Goal: Task Accomplishment & Management: Complete application form

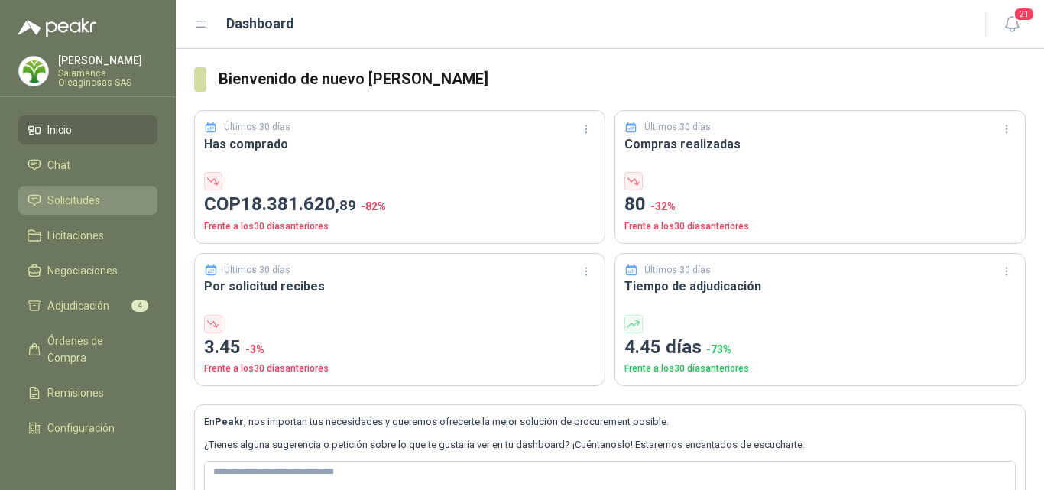
click at [102, 201] on li "Solicitudes" at bounding box center [88, 200] width 121 height 17
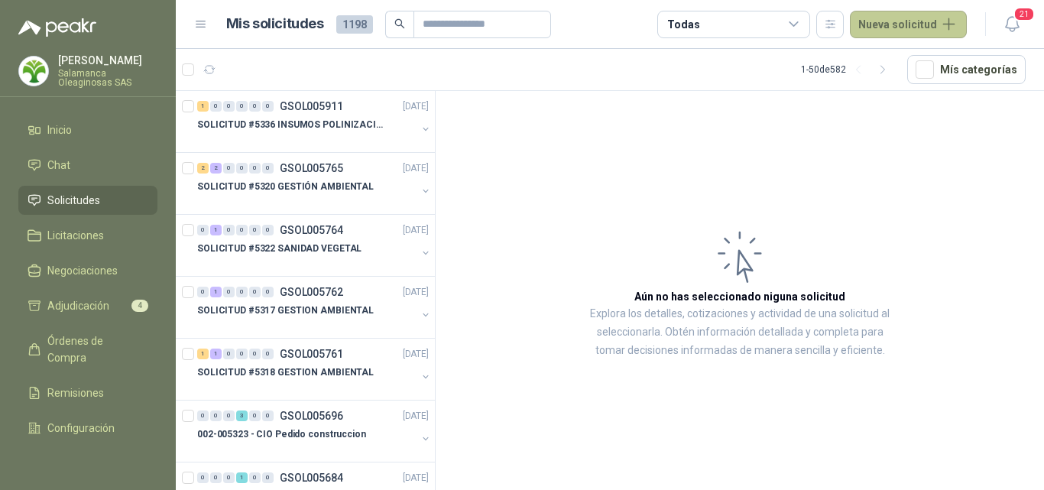
click at [906, 28] on button "Nueva solicitud" at bounding box center [908, 25] width 117 height 28
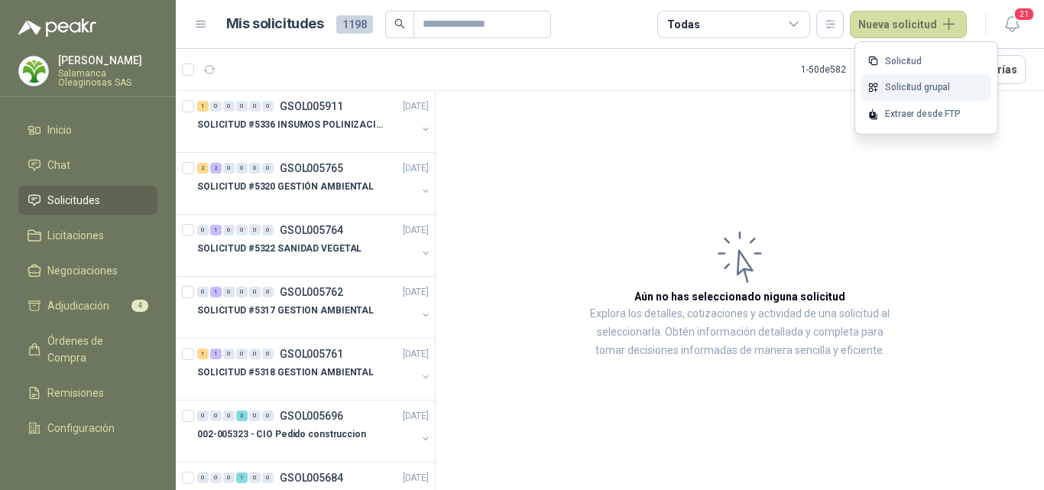
click at [913, 88] on link "Solicitud grupal" at bounding box center [926, 87] width 130 height 27
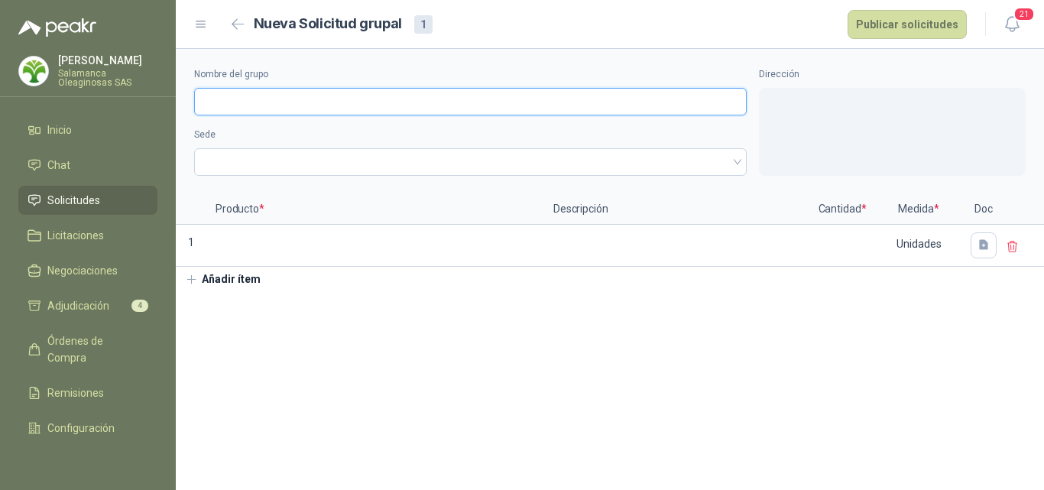
click at [284, 100] on input "Nombre del grupo" at bounding box center [470, 102] width 552 height 28
type input "*"
click at [244, 160] on span at bounding box center [470, 162] width 534 height 23
type input "**********"
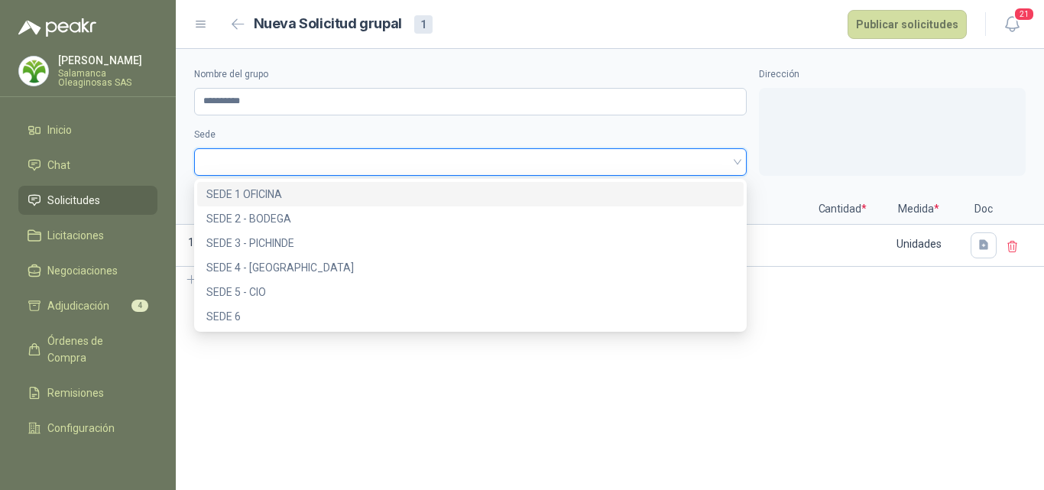
click at [255, 193] on div "SEDE 1 OFICINA" at bounding box center [470, 194] width 528 height 17
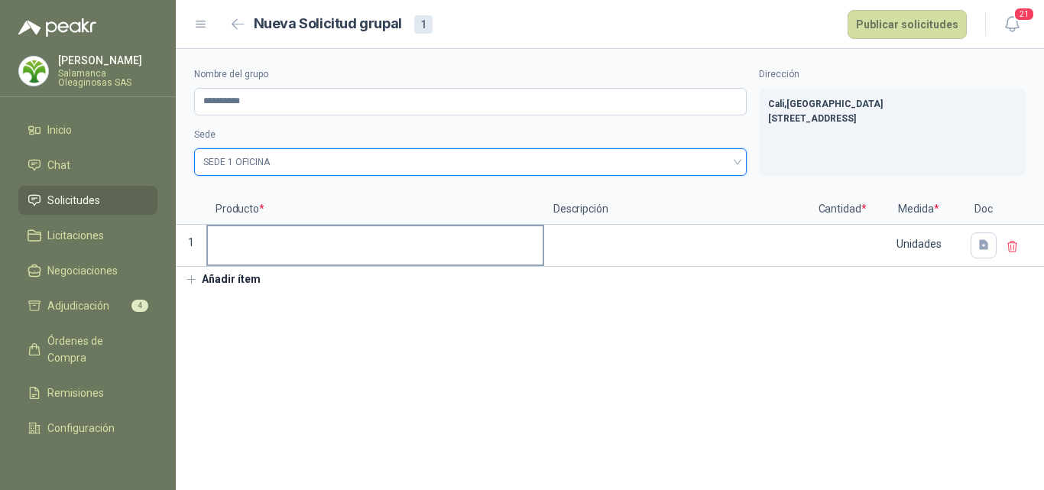
click at [254, 243] on input at bounding box center [375, 241] width 335 height 30
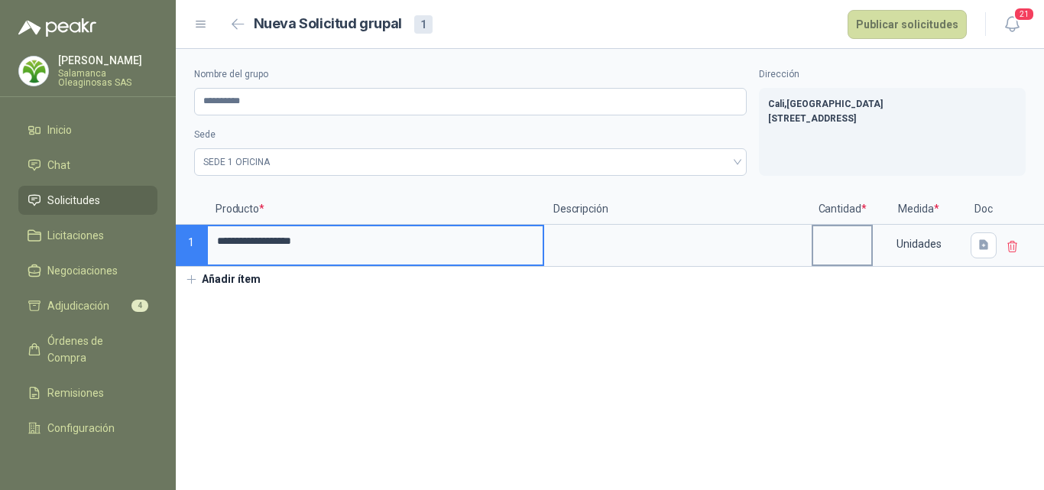
type input "**********"
click at [833, 247] on input at bounding box center [842, 241] width 58 height 30
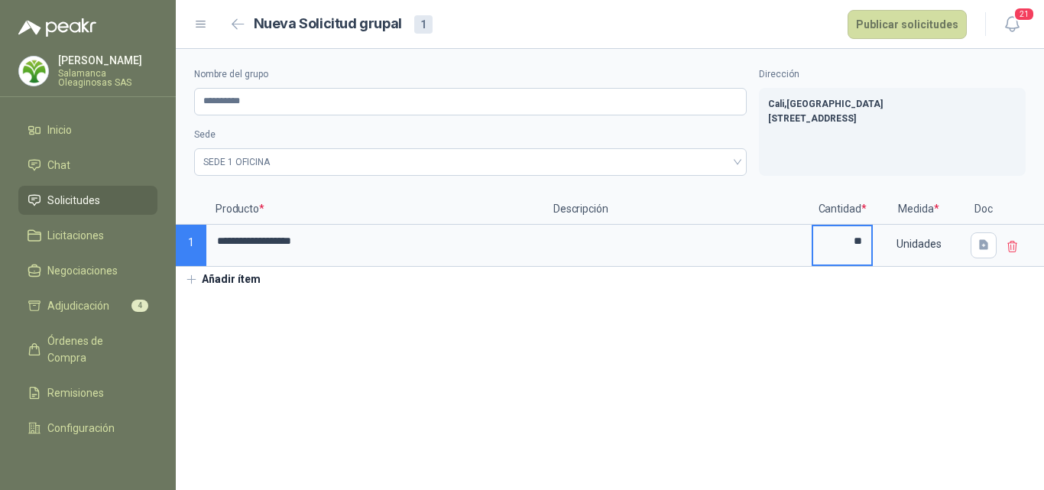
type input "**"
click at [826, 348] on section "**********" at bounding box center [610, 269] width 868 height 441
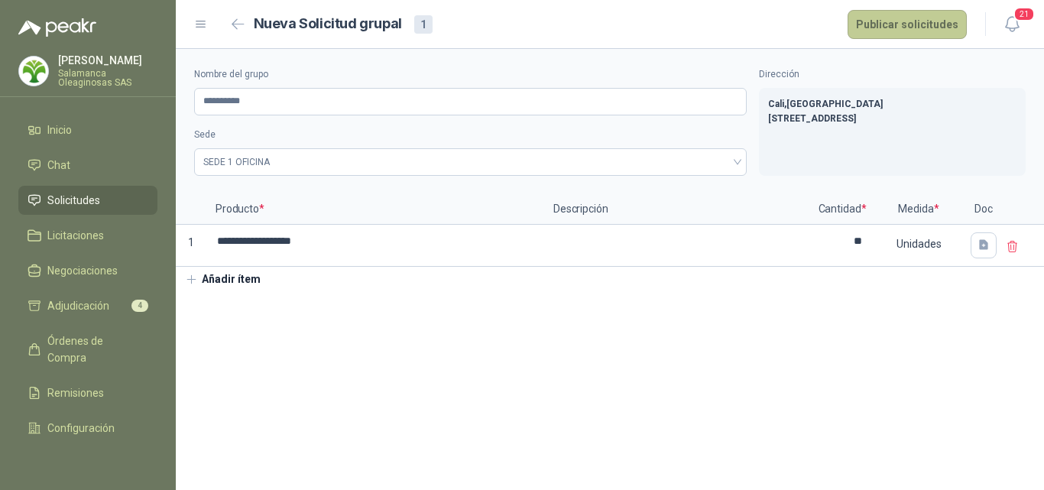
click at [931, 11] on button "Publicar solicitudes" at bounding box center [906, 24] width 119 height 29
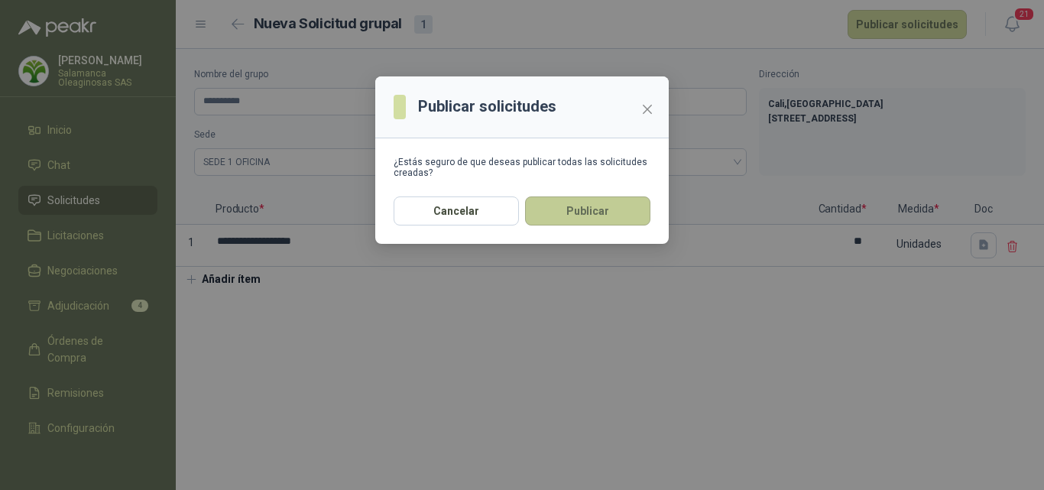
click at [573, 212] on button "Publicar" at bounding box center [587, 210] width 125 height 29
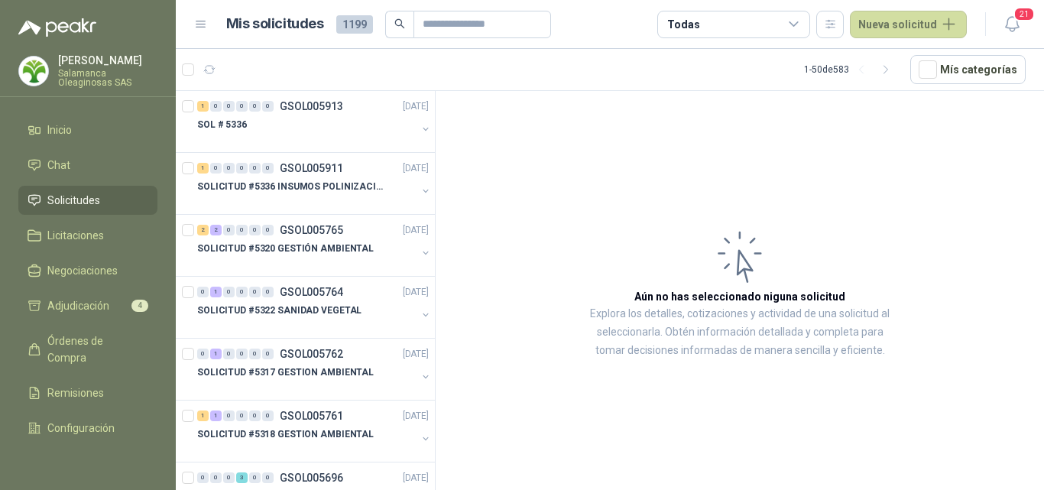
click at [77, 75] on p "Salamanca Oleaginosas SAS" at bounding box center [107, 78] width 99 height 18
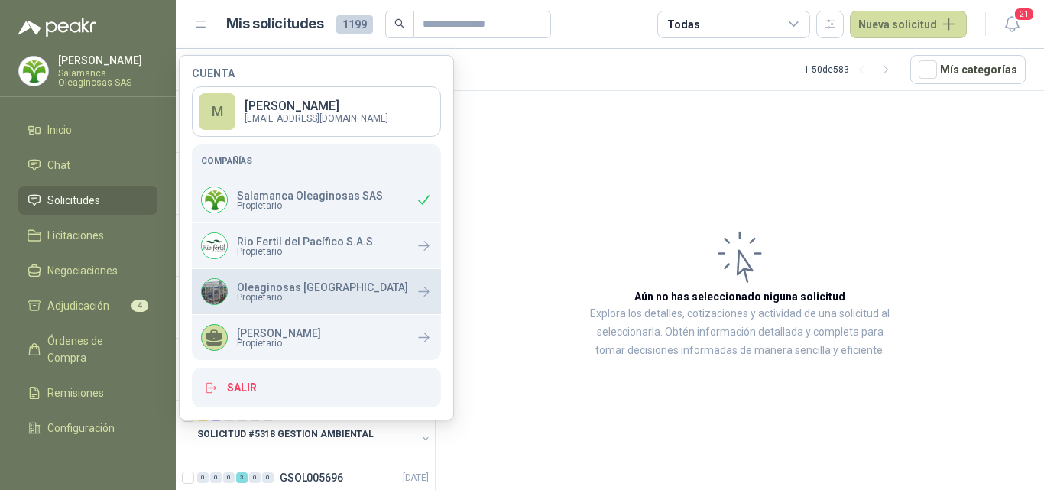
click at [319, 303] on div "Oleaginosas San Fernando Propietario" at bounding box center [304, 291] width 207 height 27
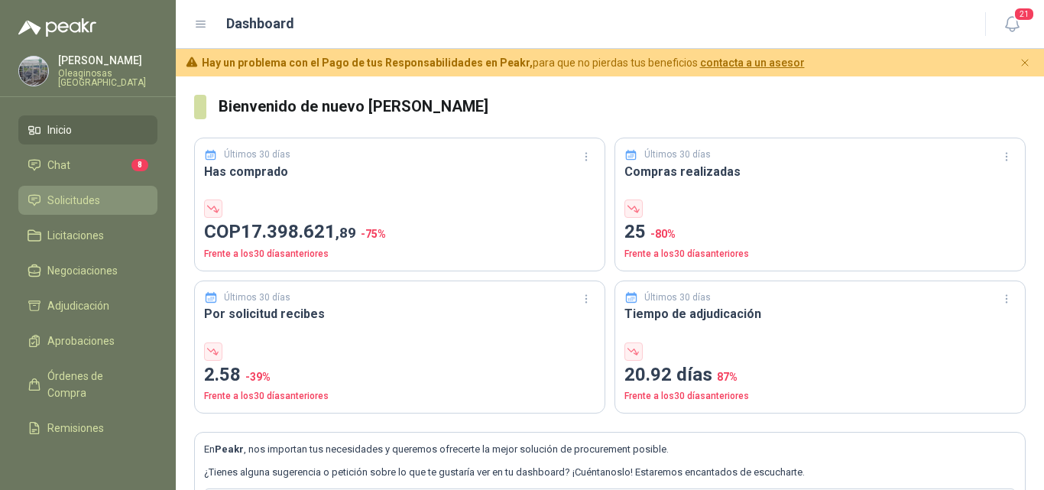
click at [95, 190] on link "Solicitudes" at bounding box center [87, 200] width 139 height 29
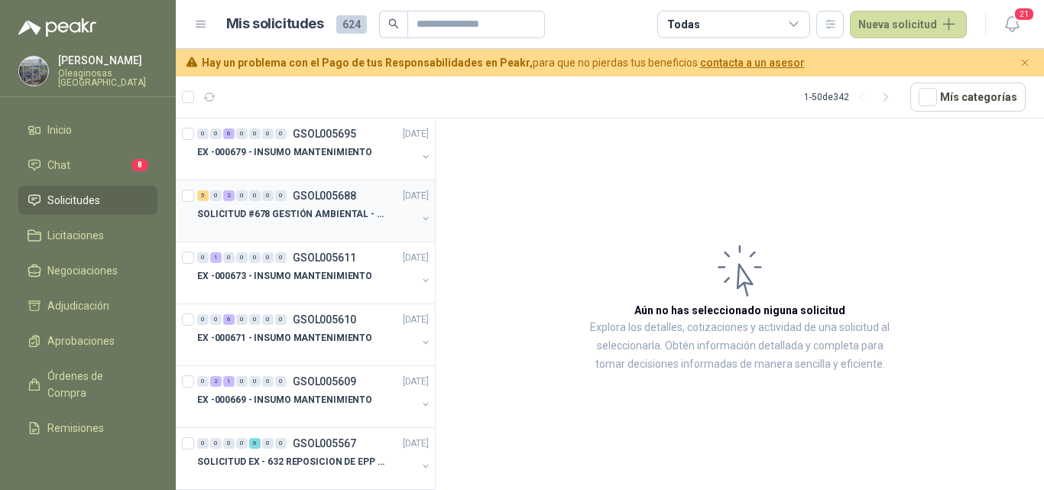
click at [310, 222] on div "SOLICITUD #678 GESTIÓN AMBIENTAL - TUMACO" at bounding box center [306, 214] width 219 height 18
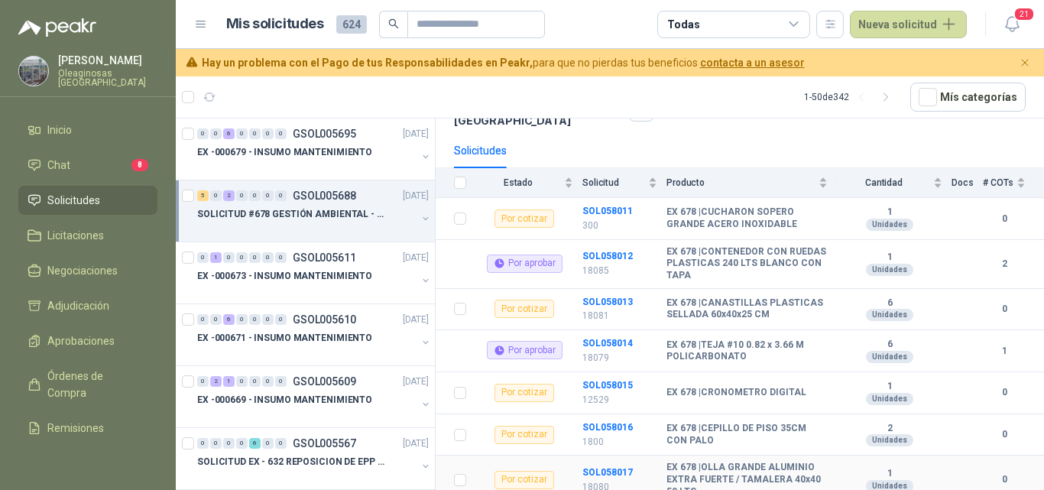
scroll to position [162, 0]
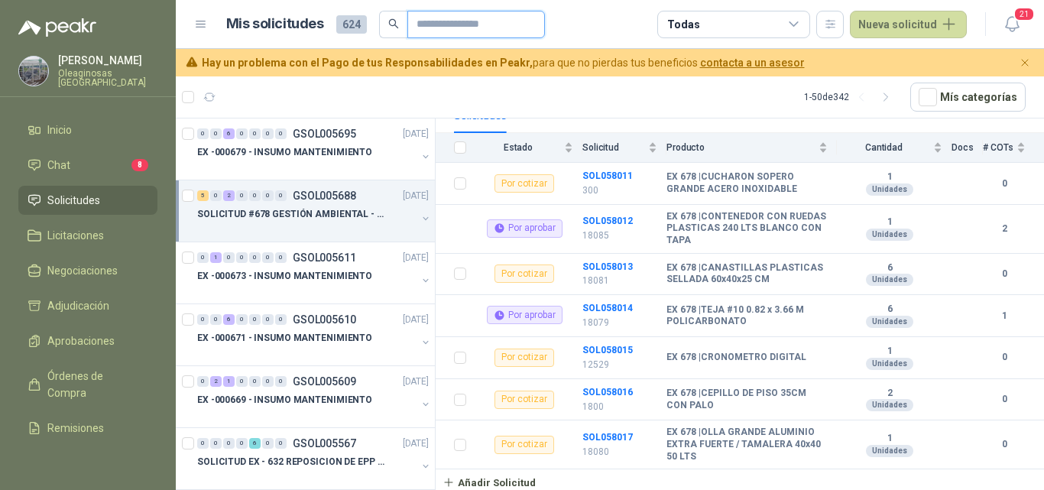
click at [443, 23] on input "text" at bounding box center [469, 24] width 107 height 26
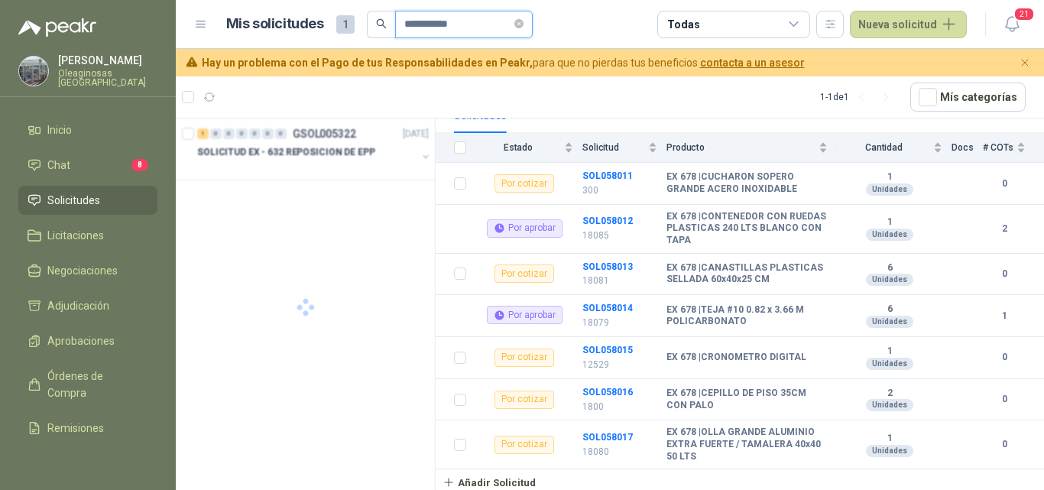
type input "**********"
click at [271, 168] on div at bounding box center [306, 167] width 219 height 12
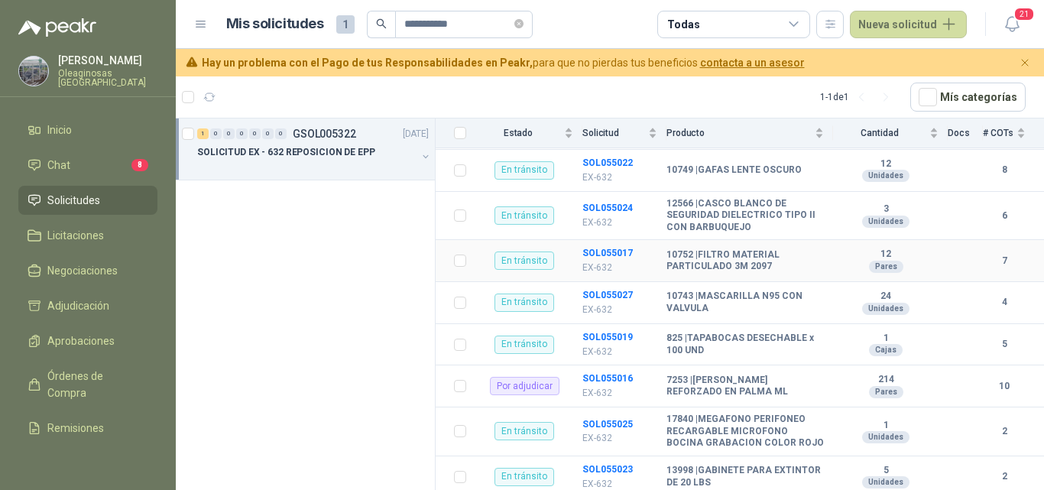
scroll to position [432, 0]
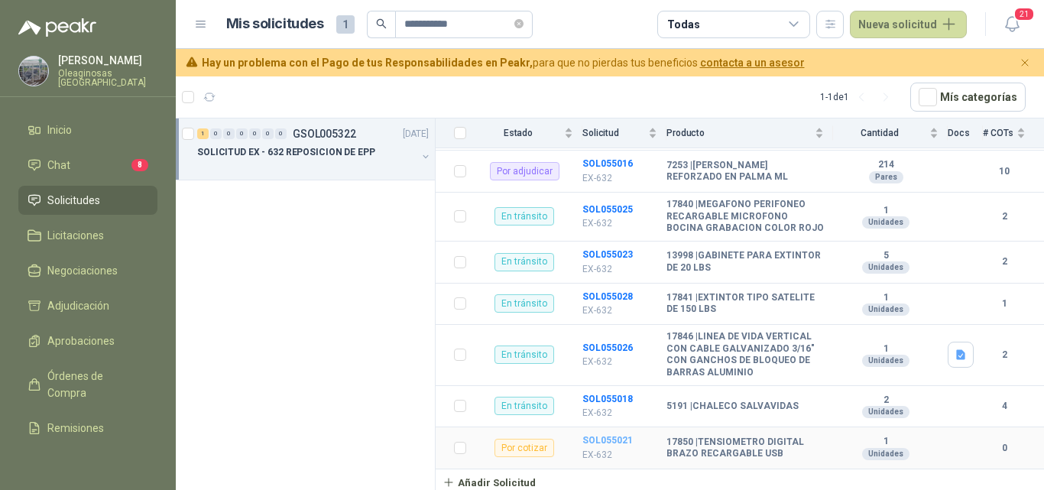
click at [614, 441] on b "SOL055021" at bounding box center [607, 440] width 50 height 11
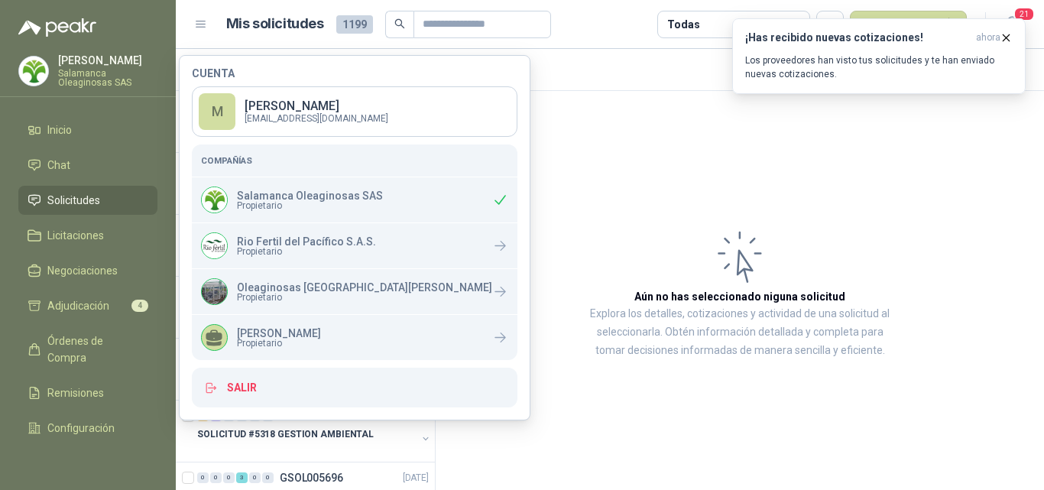
click at [572, 193] on article "Aún no has seleccionado niguna solicitud Explora los detalles, cotizaciones y a…" at bounding box center [739, 293] width 608 height 404
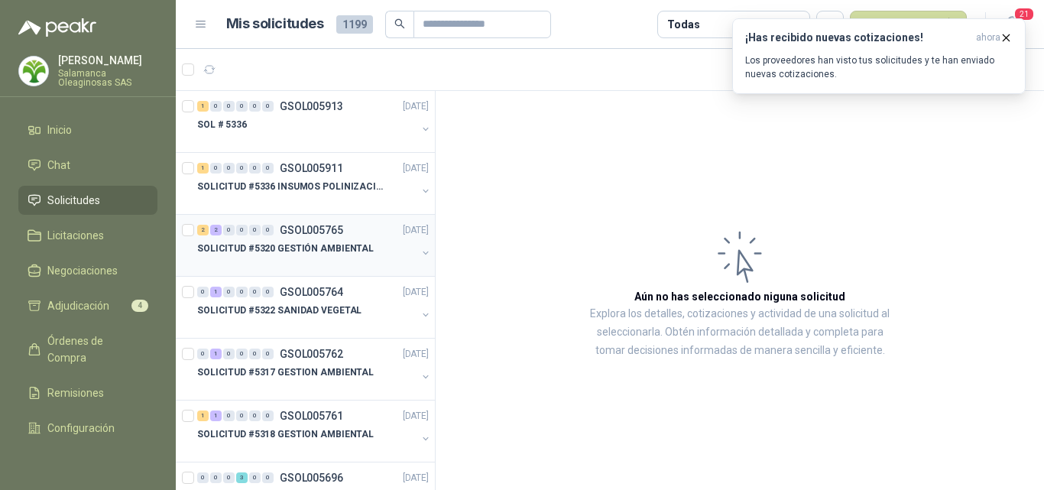
click at [305, 253] on p "SOLICITUD #5320 GESTIÓN AMBIENTAL" at bounding box center [285, 248] width 176 height 15
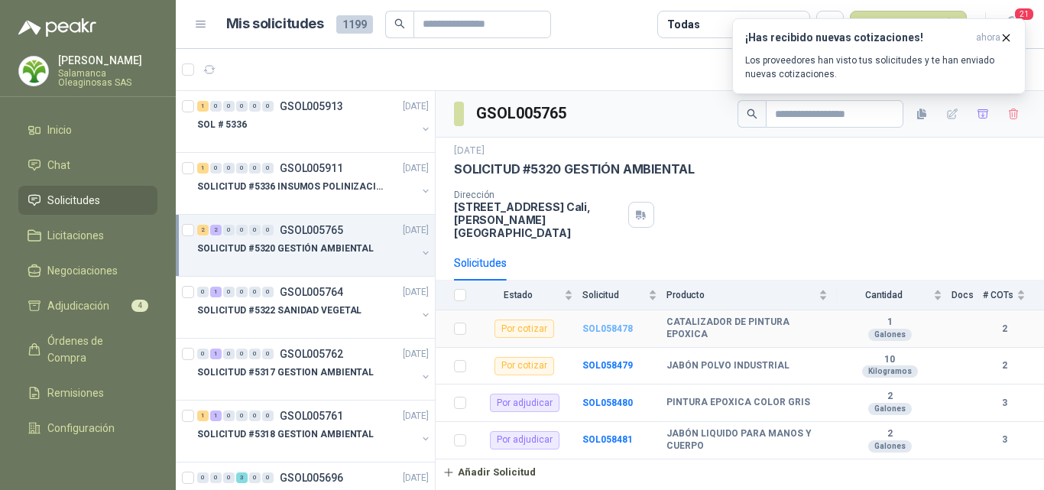
click at [588, 323] on b "SOL058478" at bounding box center [607, 328] width 50 height 11
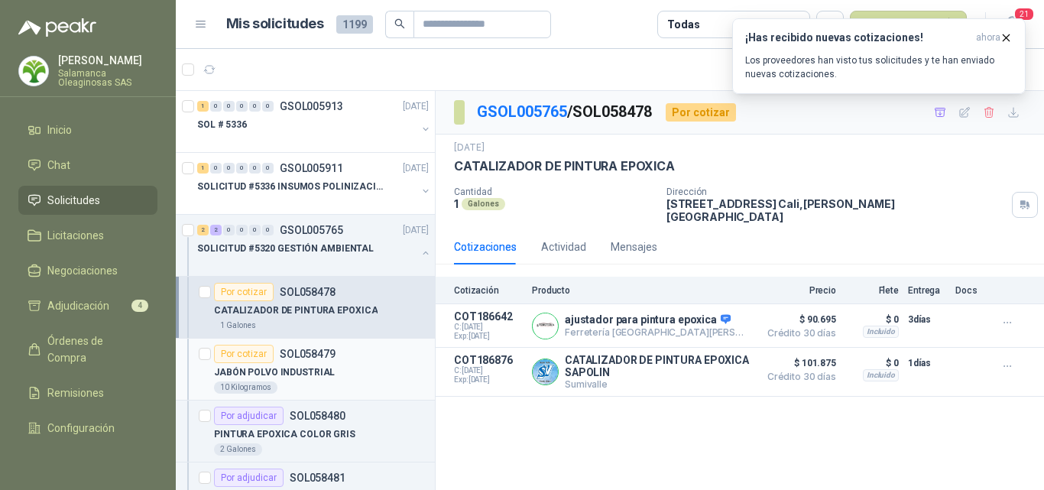
click at [345, 363] on div "JABÓN POLVO INDUSTRIAL" at bounding box center [321, 372] width 215 height 18
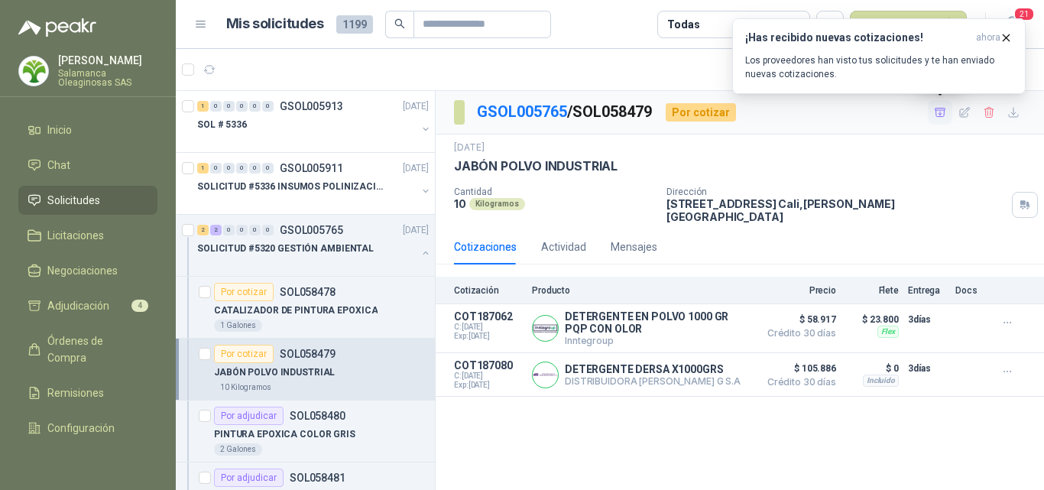
click at [938, 114] on icon "button" at bounding box center [939, 112] width 11 height 8
click at [330, 316] on p "CATALIZADOR DE PINTURA EPOXICA" at bounding box center [295, 310] width 163 height 15
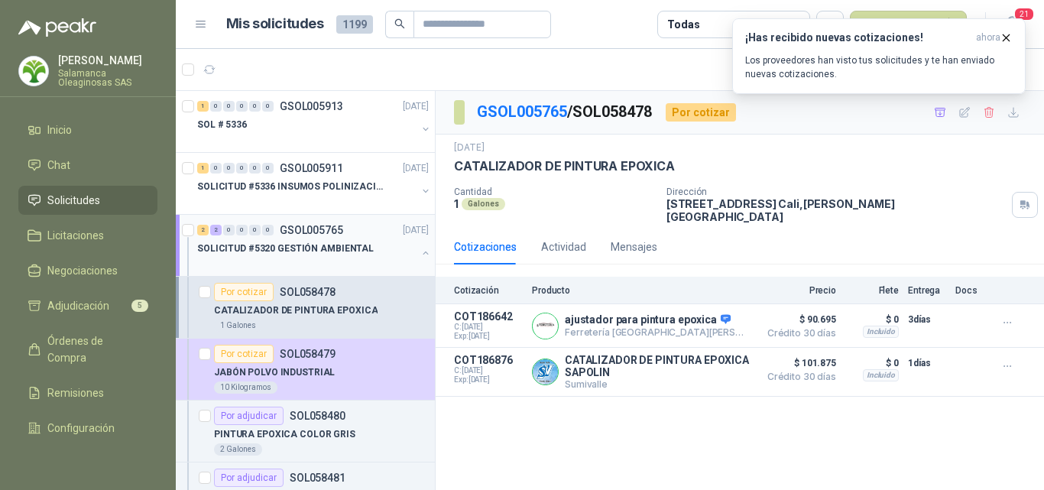
click at [364, 256] on div "SOLICITUD #5320 GESTIÓN AMBIENTAL" at bounding box center [306, 248] width 219 height 18
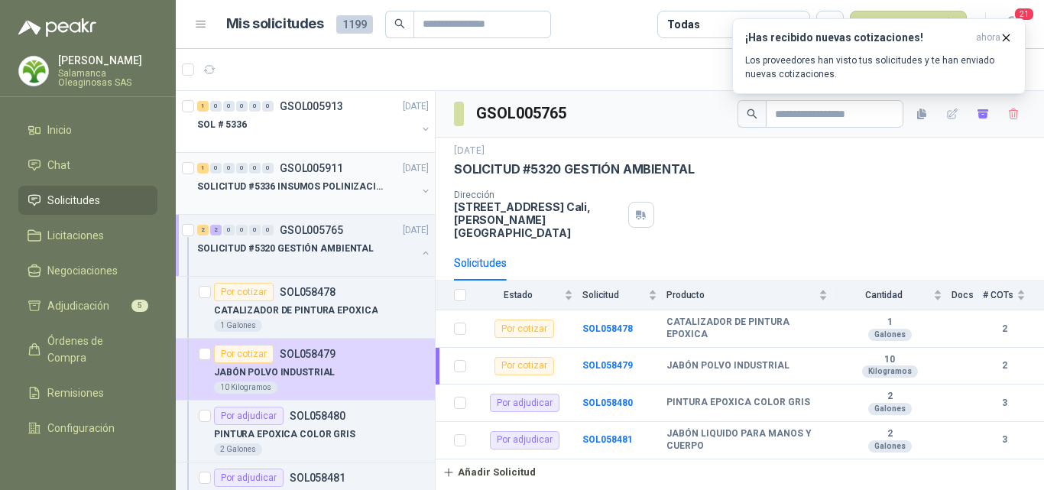
click at [338, 201] on div at bounding box center [306, 202] width 219 height 12
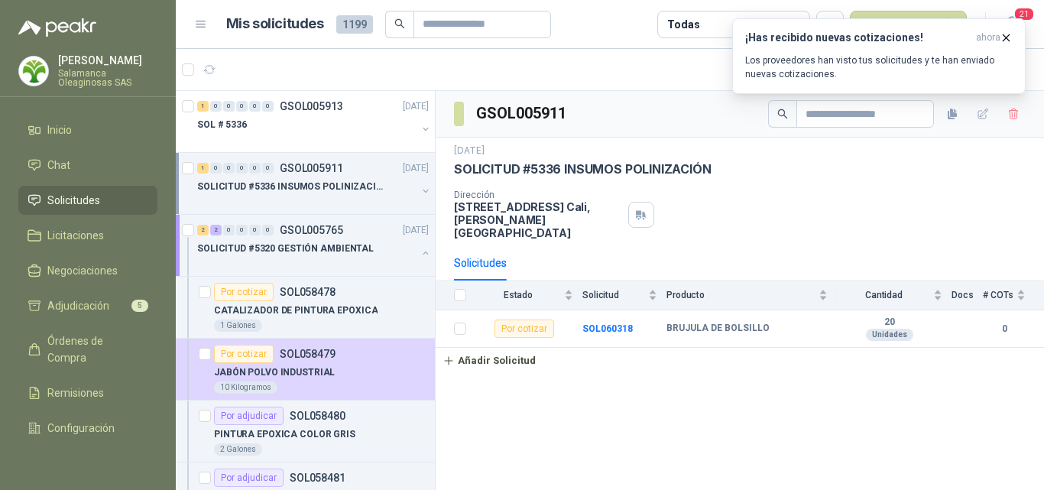
click at [608, 386] on div "GSOL005911 6 oct, 2025 SOLICITUD #5336 INSUMOS POLINIZACIÓN Dirección CALLE 4 N…" at bounding box center [739, 293] width 608 height 404
click at [1008, 37] on icon "button" at bounding box center [1005, 37] width 13 height 13
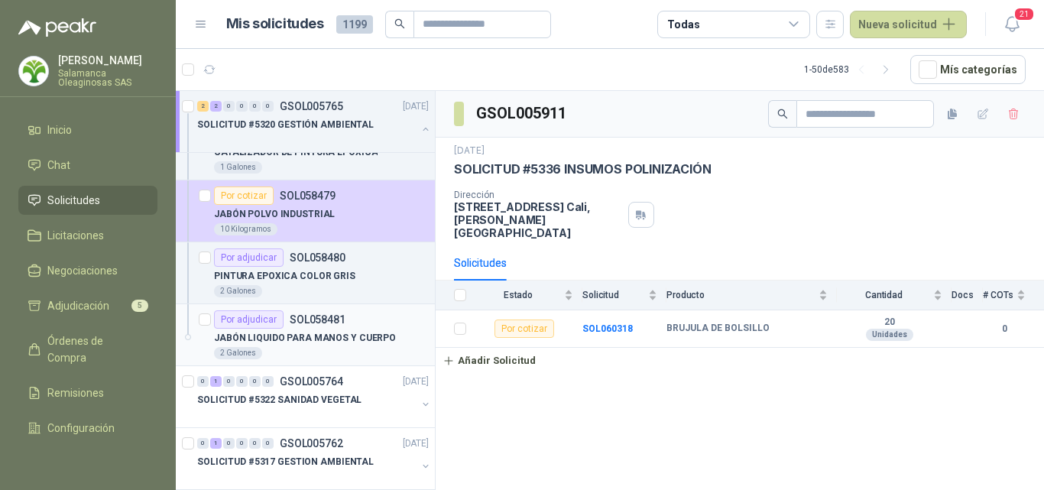
scroll to position [153, 0]
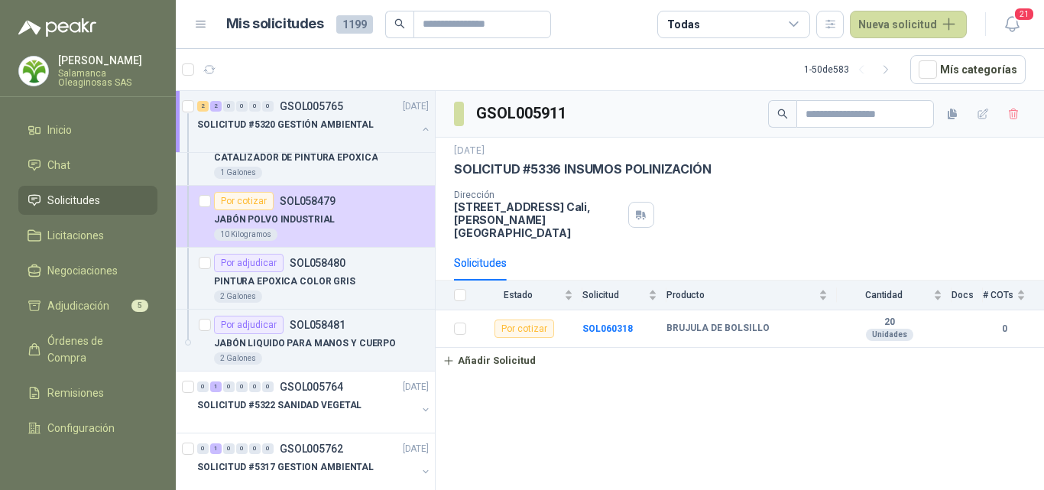
click at [102, 195] on li "Solicitudes" at bounding box center [88, 200] width 121 height 17
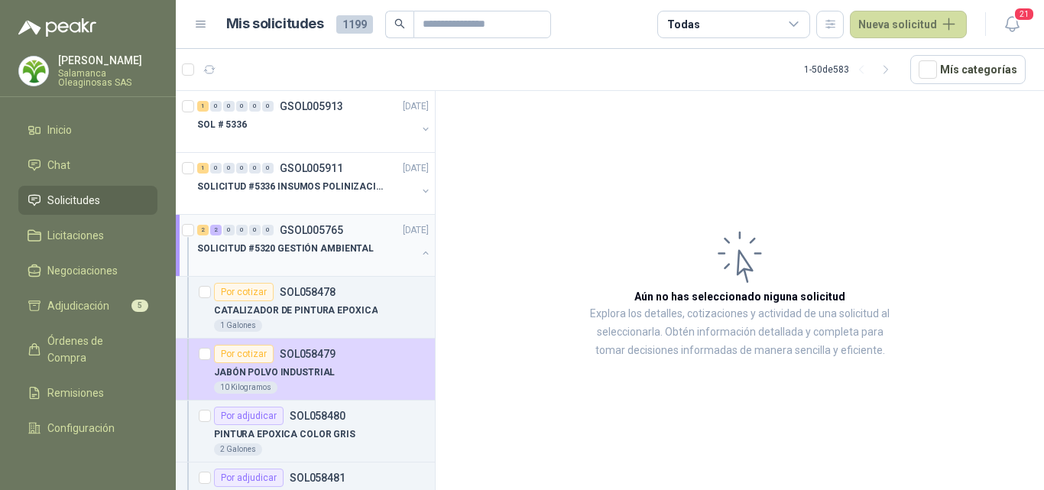
click at [330, 251] on p "SOLICITUD #5320 GESTIÓN AMBIENTAL" at bounding box center [285, 248] width 176 height 15
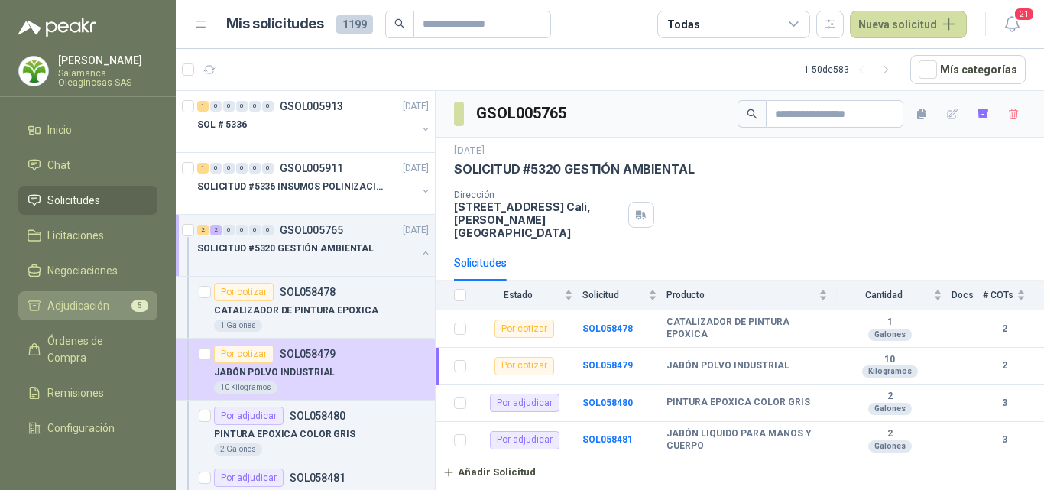
click at [104, 299] on span "Adjudicación" at bounding box center [78, 305] width 62 height 17
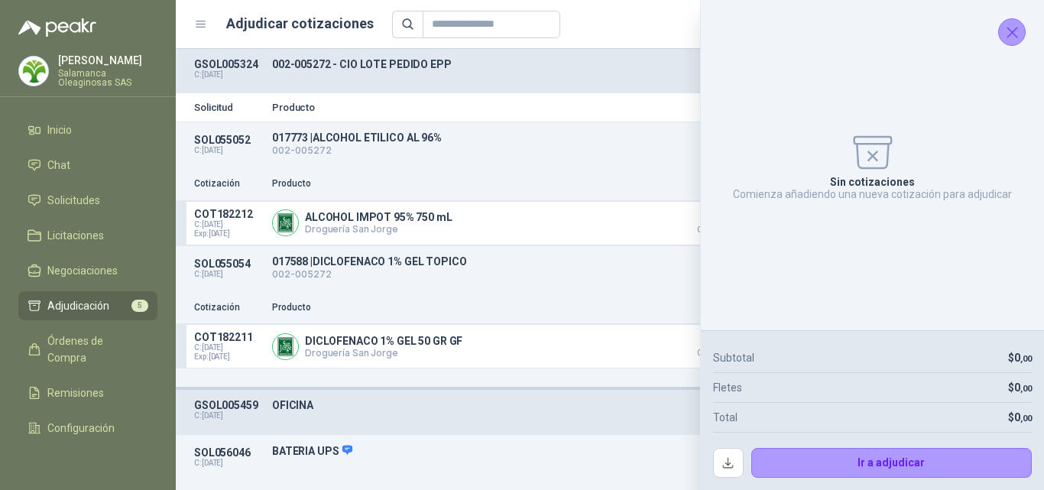
click at [1018, 31] on icon "Cerrar" at bounding box center [1011, 32] width 19 height 19
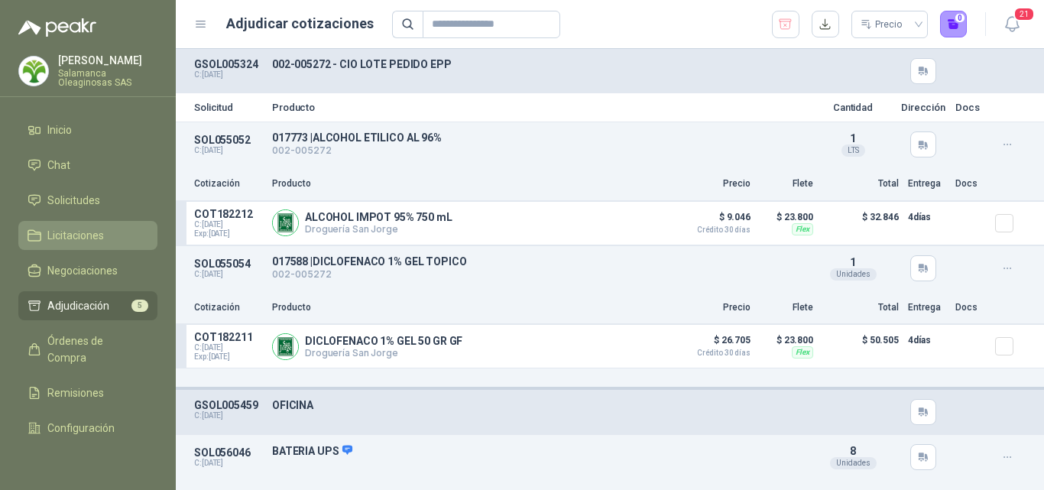
click at [141, 223] on link "Licitaciones" at bounding box center [87, 235] width 139 height 29
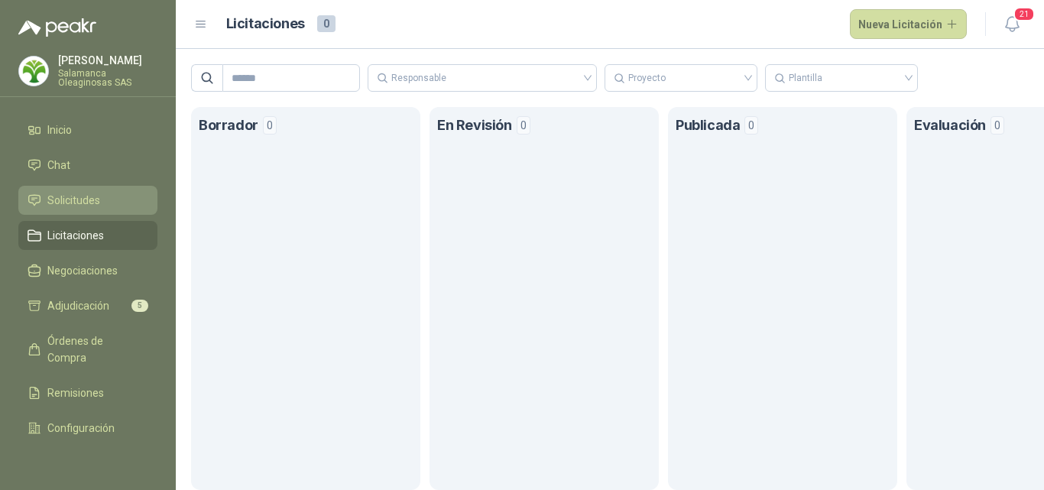
click at [107, 204] on li "Solicitudes" at bounding box center [88, 200] width 121 height 17
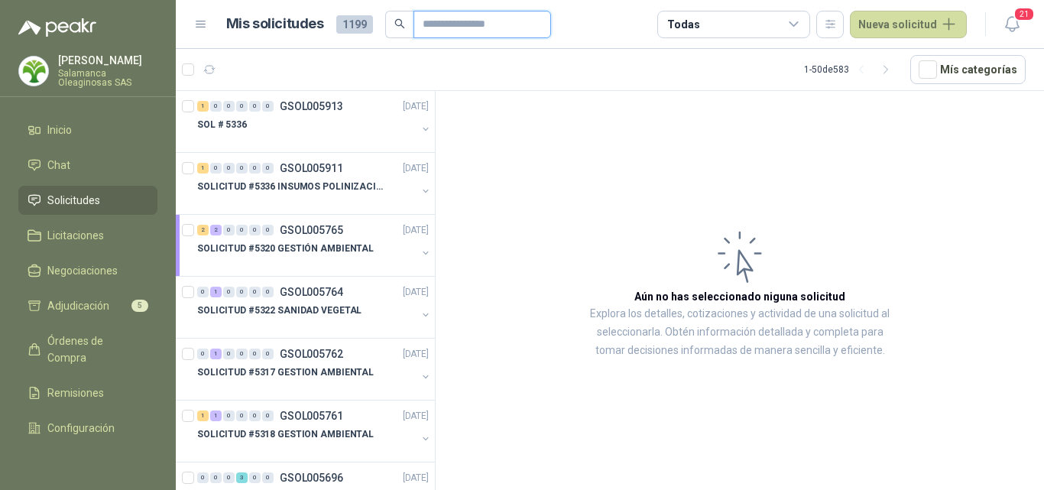
click at [440, 29] on input "text" at bounding box center [475, 24] width 107 height 26
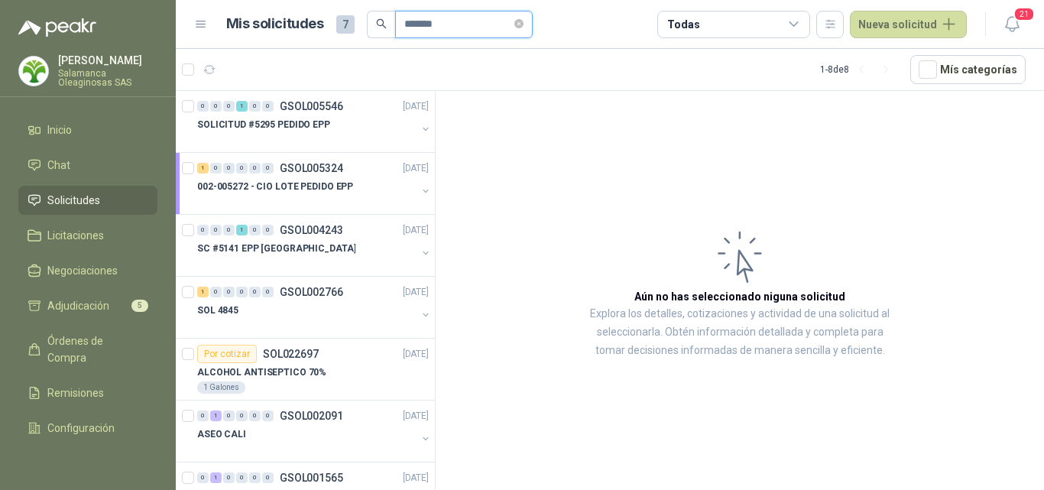
type input "*******"
click at [329, 125] on div "SOLICITUD #5295 PEDIDO EPP" at bounding box center [306, 124] width 219 height 18
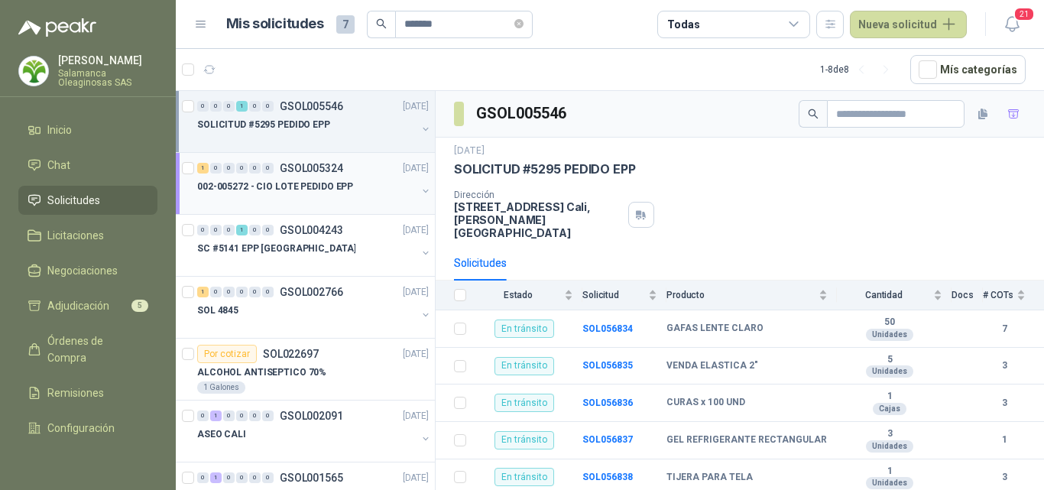
click at [338, 206] on div at bounding box center [306, 202] width 219 height 12
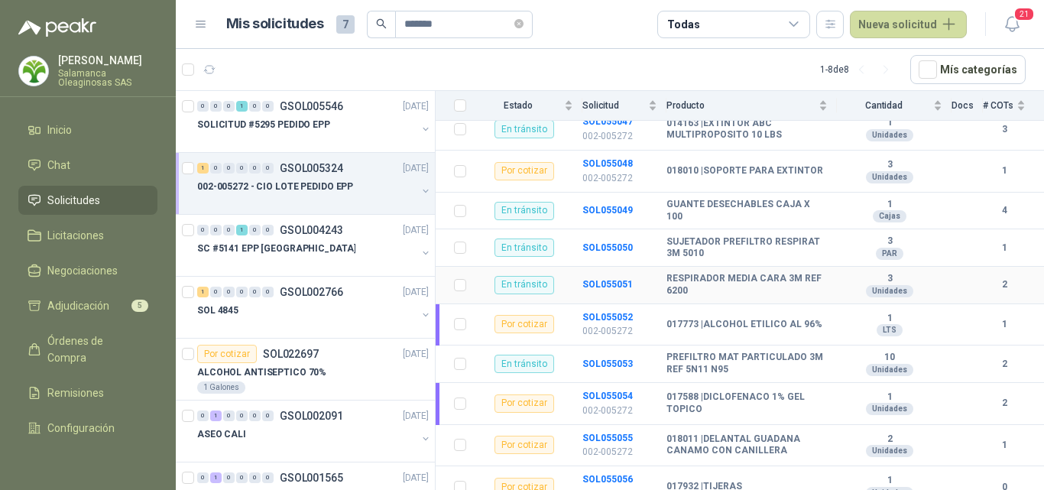
scroll to position [611, 0]
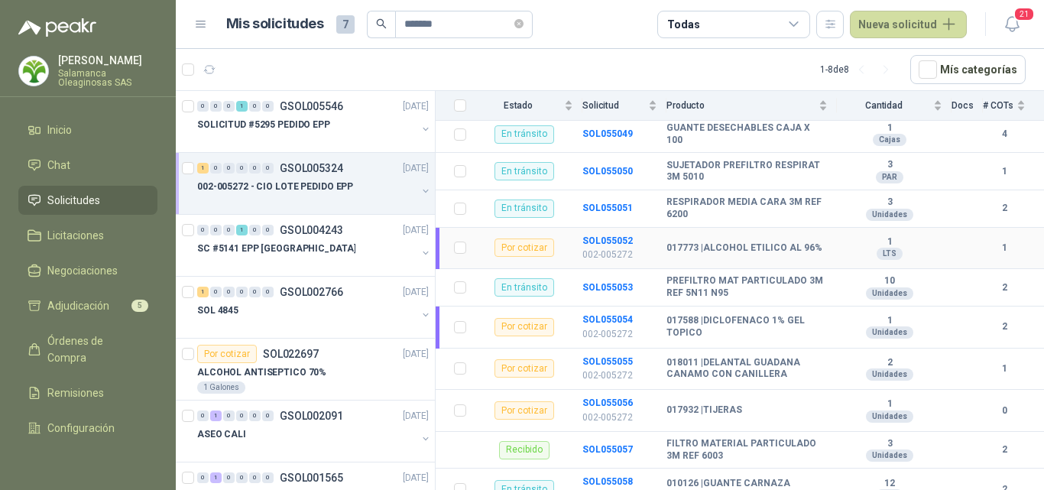
click at [614, 248] on p "002-005272" at bounding box center [619, 255] width 75 height 15
click at [608, 235] on b "SOL055052" at bounding box center [607, 240] width 50 height 11
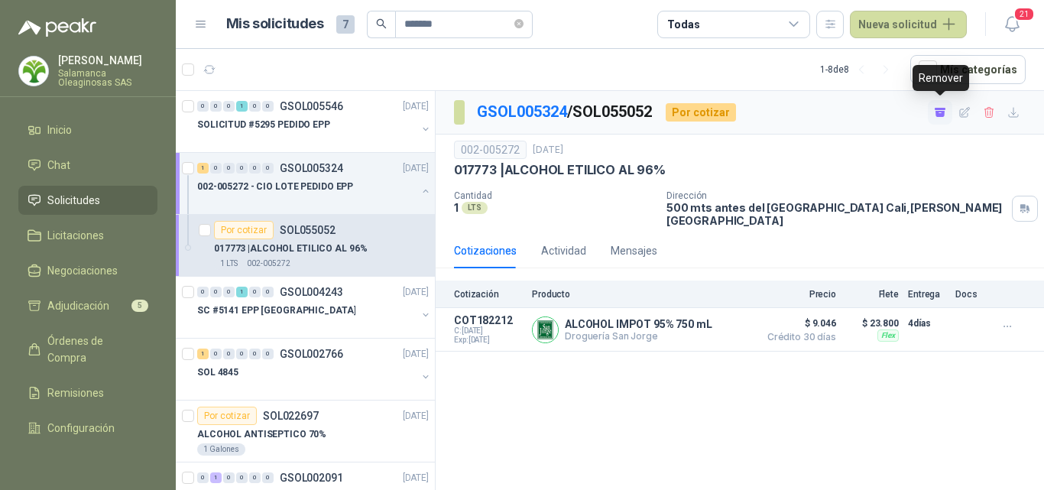
click at [942, 109] on icon "button" at bounding box center [939, 109] width 11 height 2
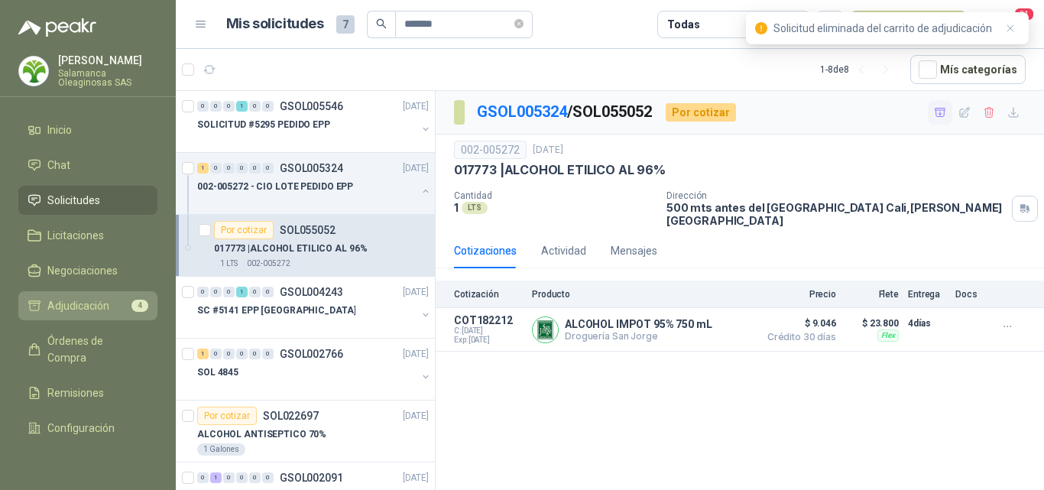
click at [93, 309] on span "Adjudicación" at bounding box center [78, 305] width 62 height 17
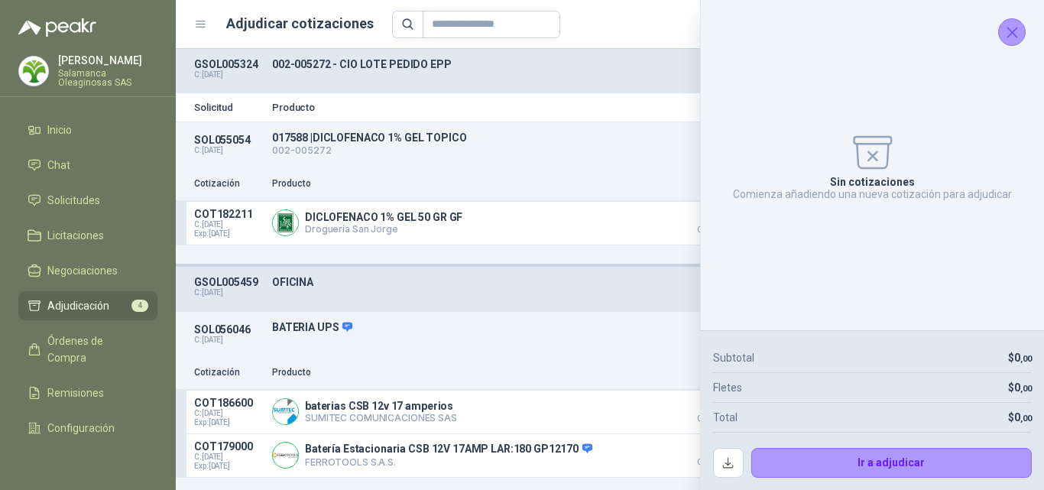
click at [999, 32] on button "Cerrar" at bounding box center [1012, 32] width 28 height 28
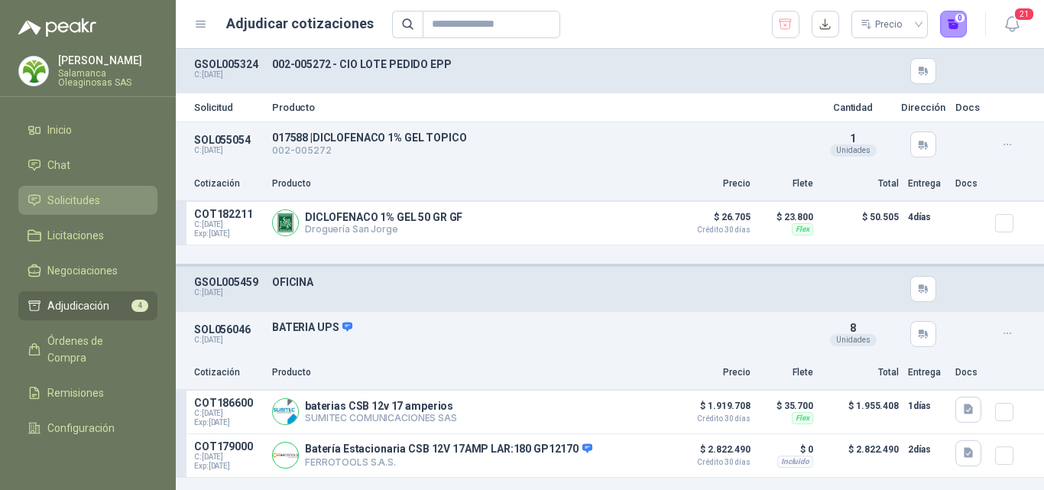
click at [97, 191] on link "Solicitudes" at bounding box center [87, 200] width 139 height 29
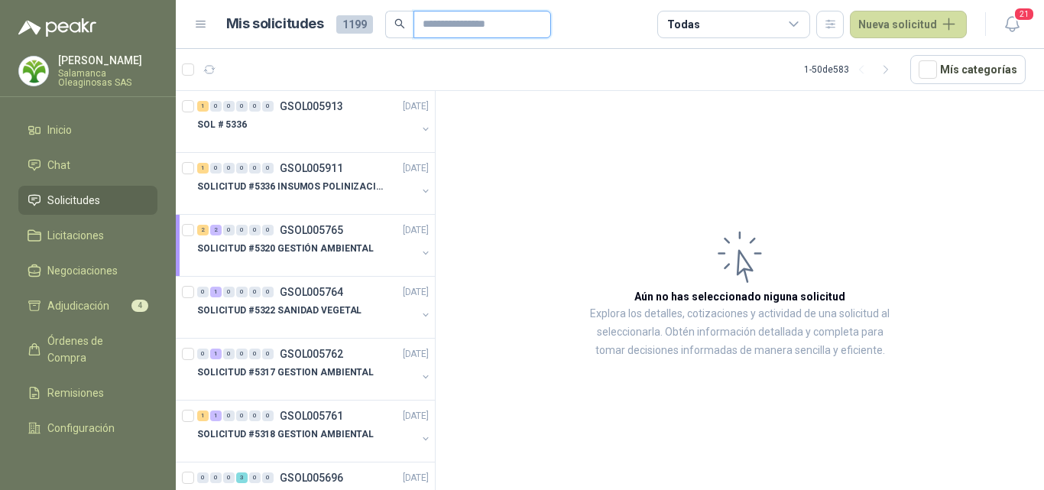
click at [432, 28] on input "text" at bounding box center [475, 24] width 107 height 26
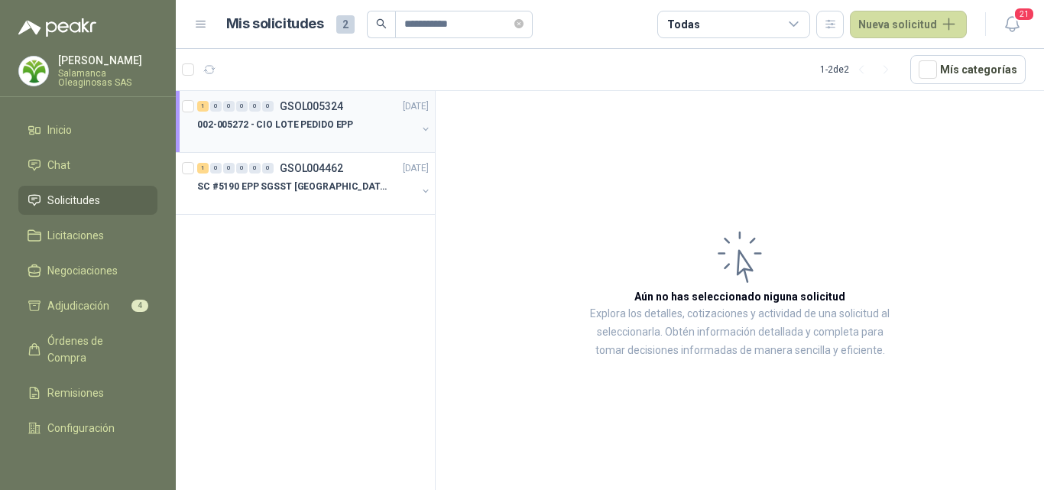
click at [296, 133] on div "002-005272 - CIO LOTE PEDIDO EPP" at bounding box center [306, 124] width 219 height 18
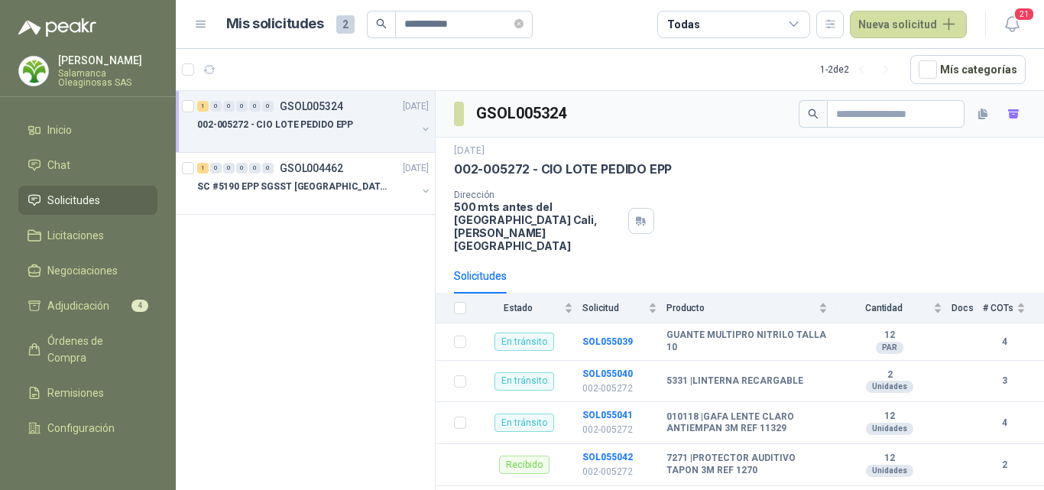
click at [86, 192] on span "Solicitudes" at bounding box center [73, 200] width 53 height 17
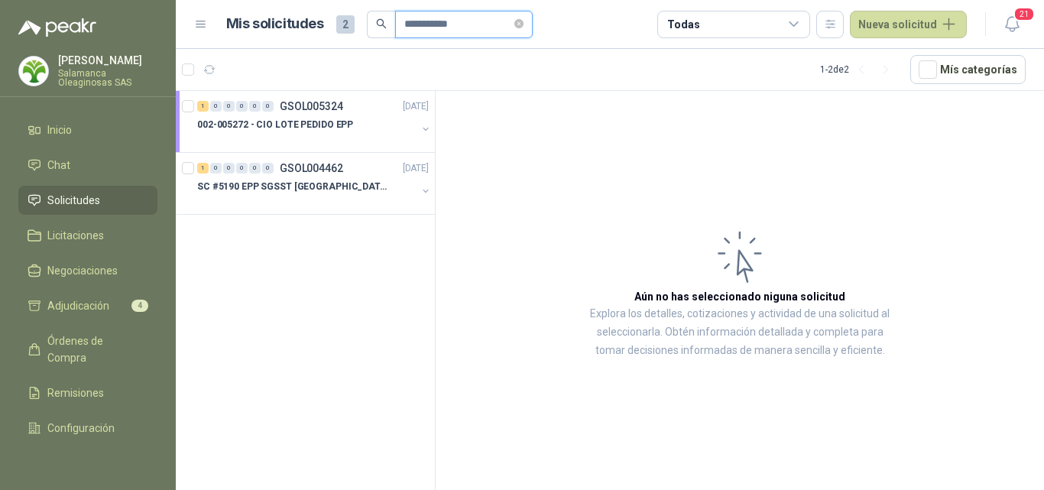
click at [423, 15] on input "**********" at bounding box center [457, 24] width 107 height 26
type input "******"
click at [66, 242] on span "Licitaciones" at bounding box center [75, 235] width 57 height 17
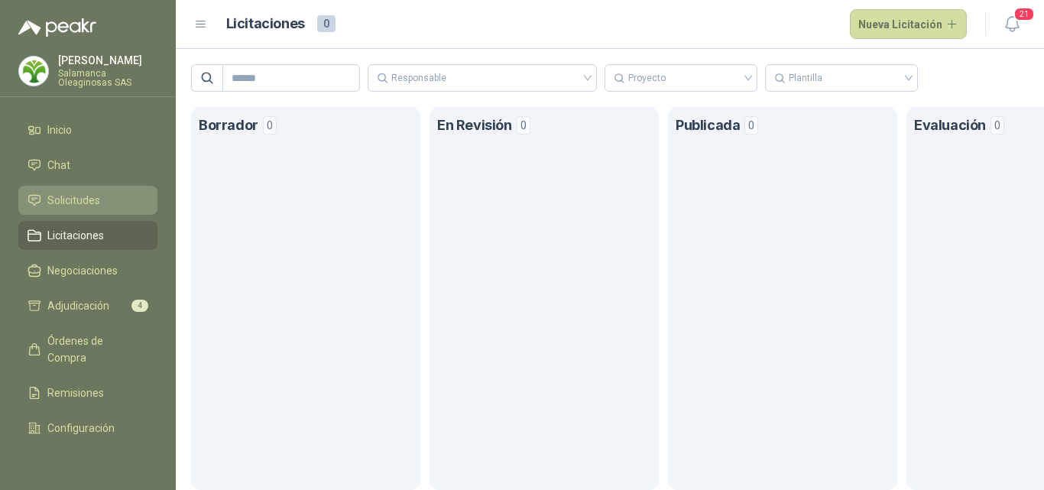
click at [95, 202] on span "Solicitudes" at bounding box center [73, 200] width 53 height 17
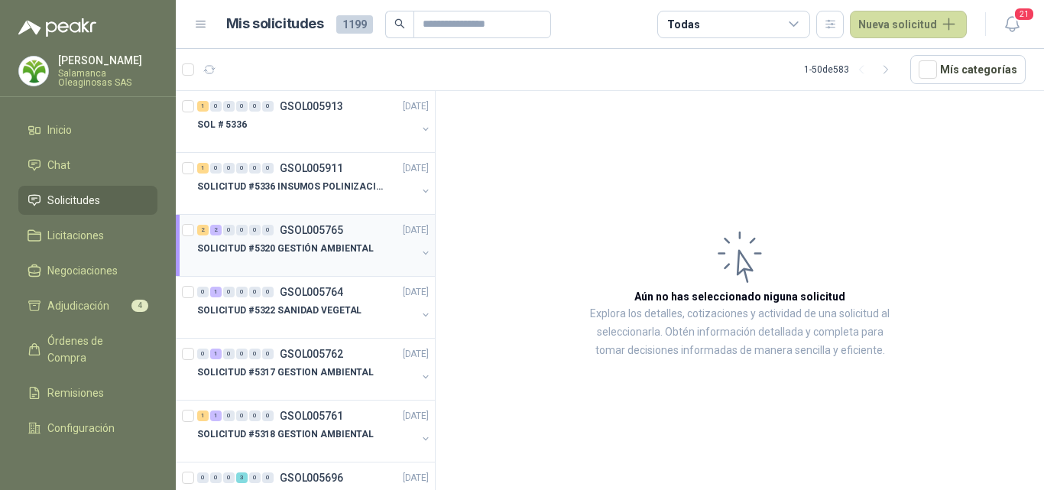
click at [349, 251] on p "SOLICITUD #5320 GESTIÓN AMBIENTAL" at bounding box center [285, 248] width 176 height 15
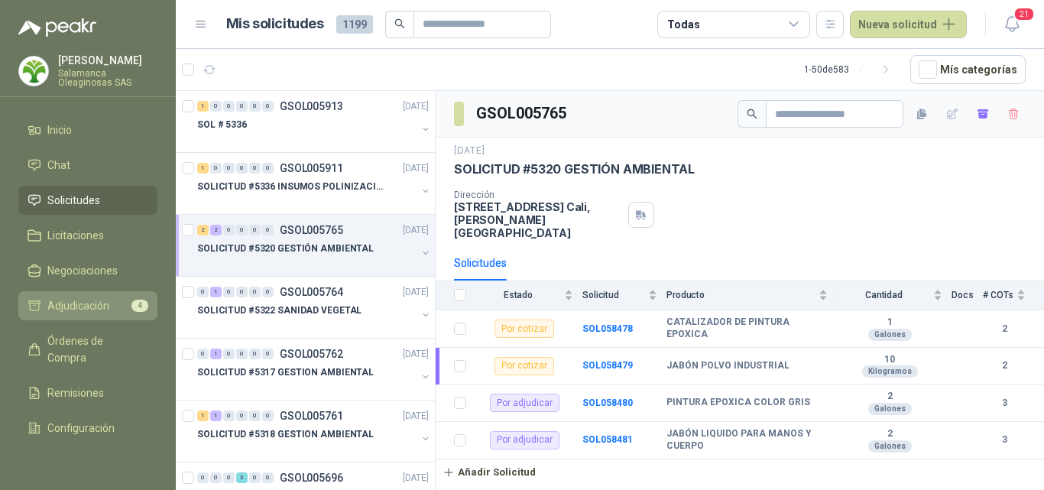
click at [73, 309] on span "Adjudicación" at bounding box center [78, 305] width 62 height 17
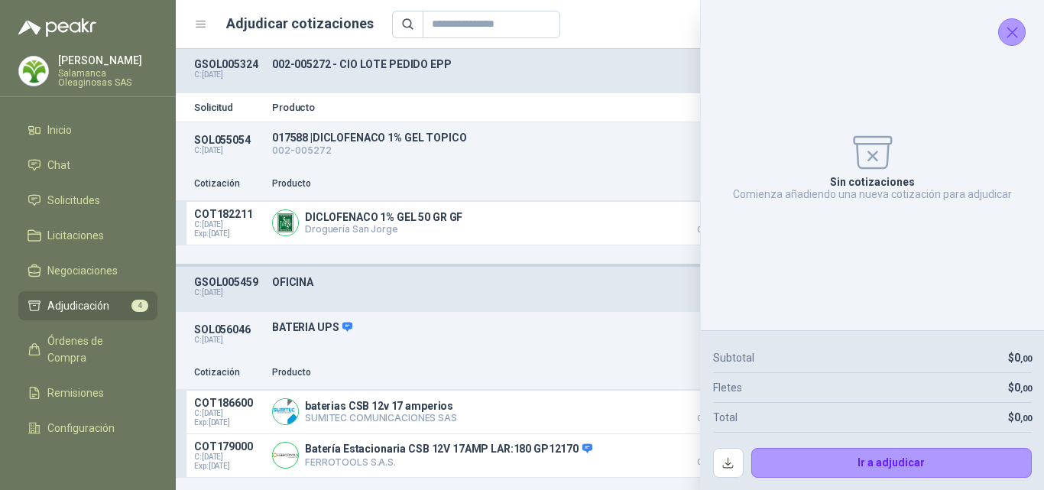
click at [1013, 41] on icon "Cerrar" at bounding box center [1011, 32] width 19 height 19
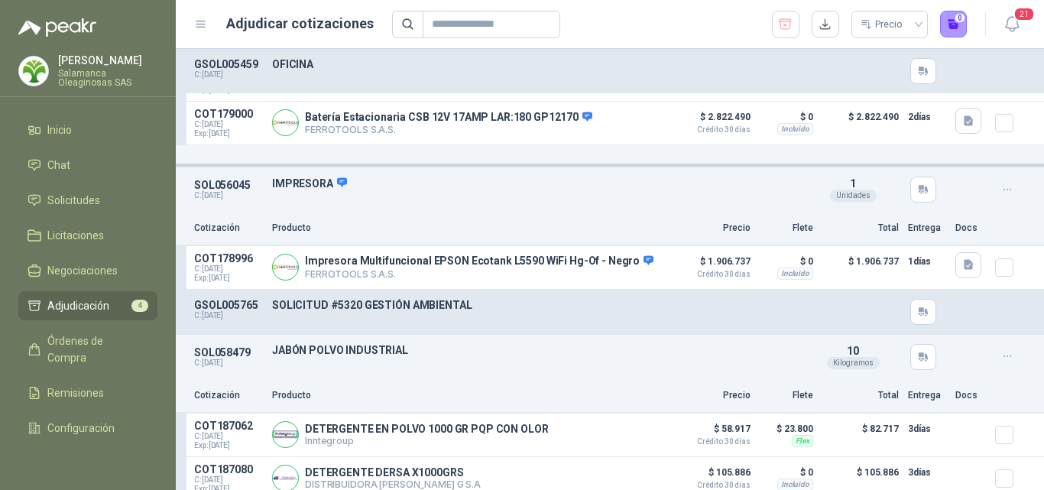
scroll to position [348, 0]
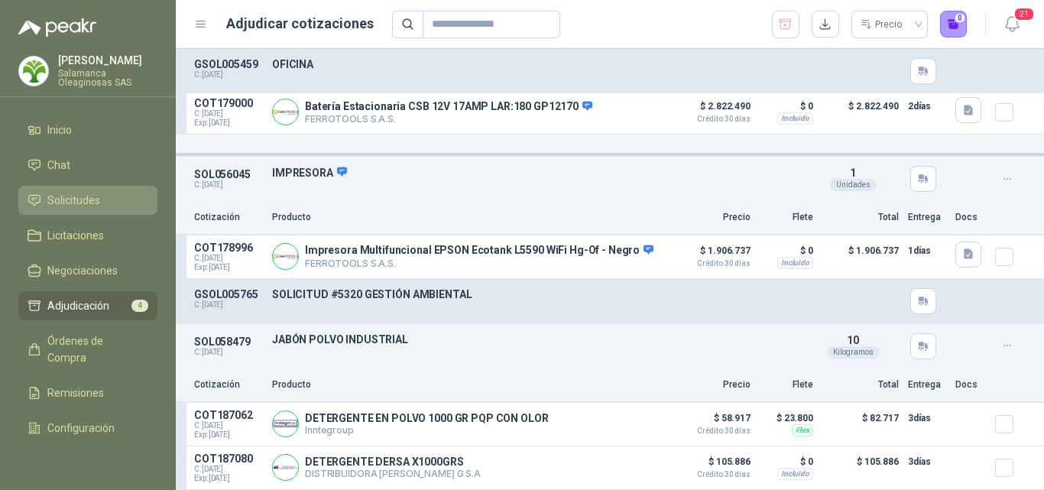
click at [97, 201] on span "Solicitudes" at bounding box center [73, 200] width 53 height 17
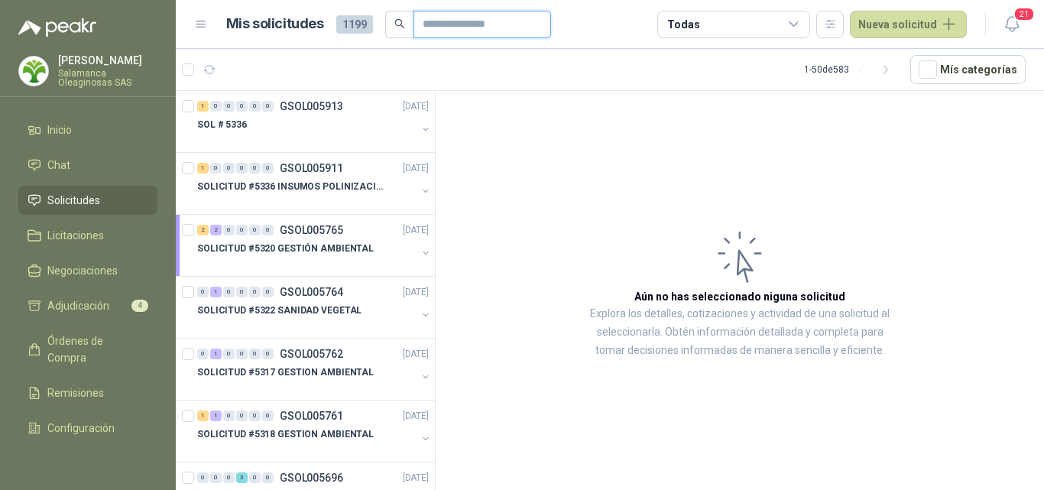
click at [437, 24] on input "text" at bounding box center [475, 24] width 107 height 26
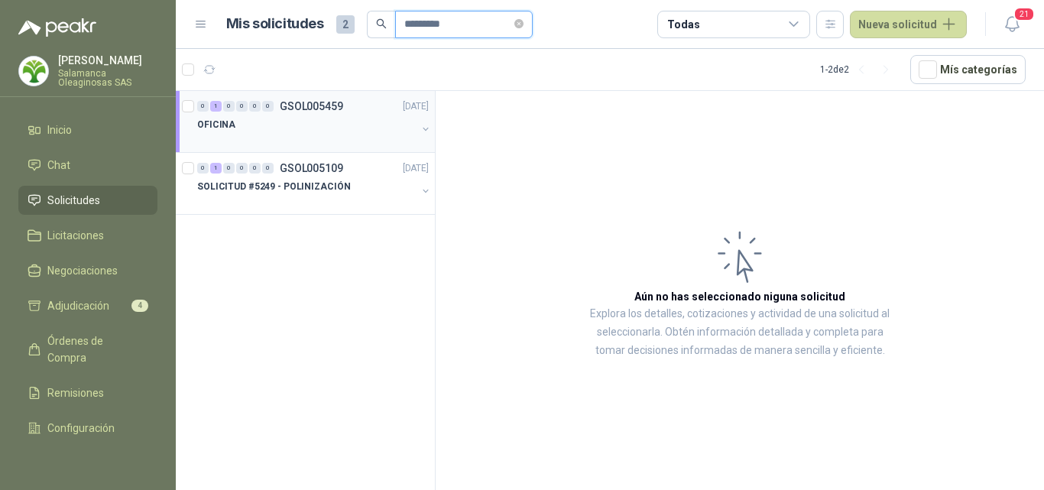
type input "*********"
click at [268, 131] on div "OFICINA" at bounding box center [306, 124] width 219 height 18
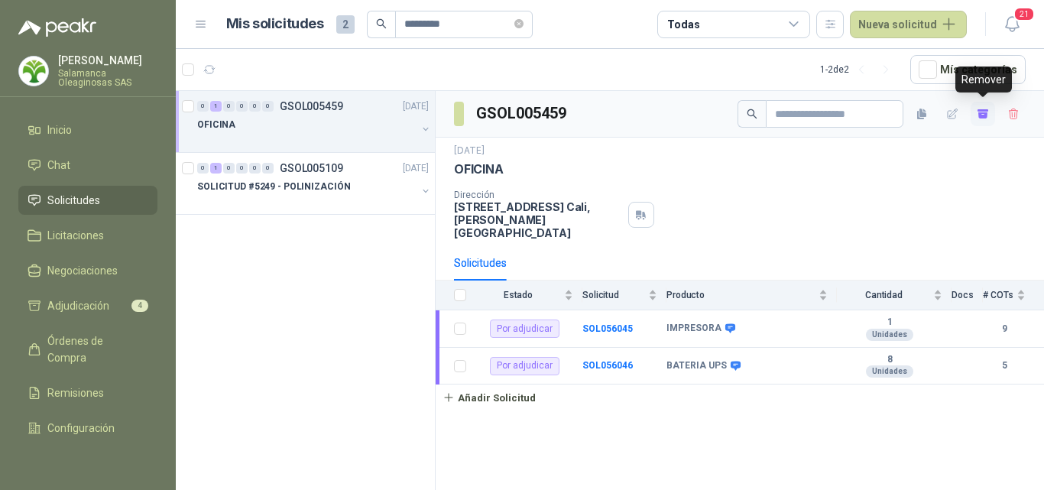
click at [984, 115] on icon "button" at bounding box center [982, 115] width 9 height 6
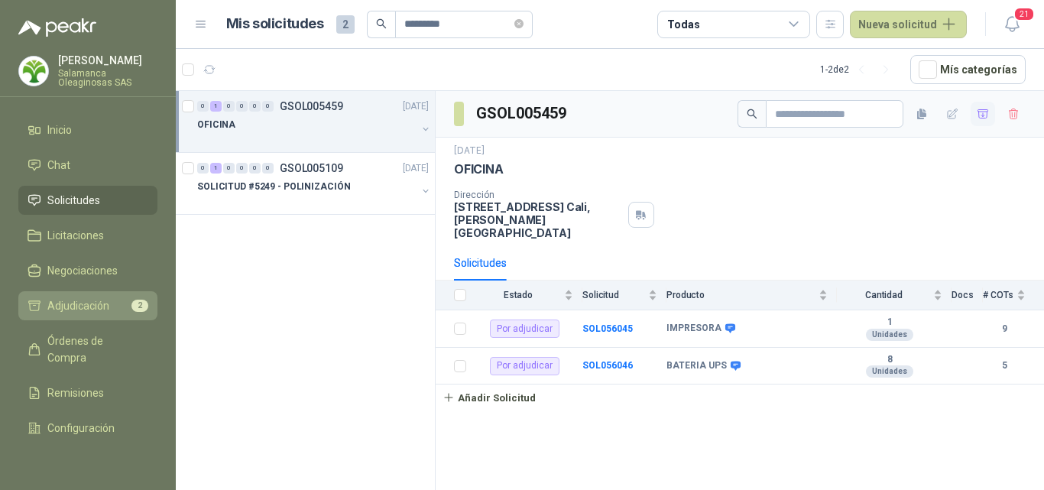
click at [108, 302] on span "Adjudicación" at bounding box center [78, 305] width 62 height 17
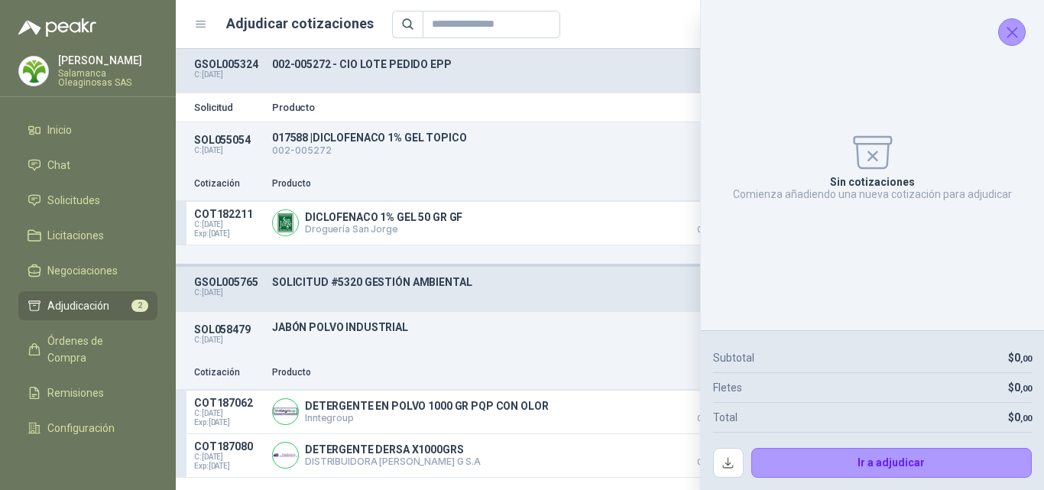
click at [1018, 34] on icon "Cerrar" at bounding box center [1011, 32] width 19 height 19
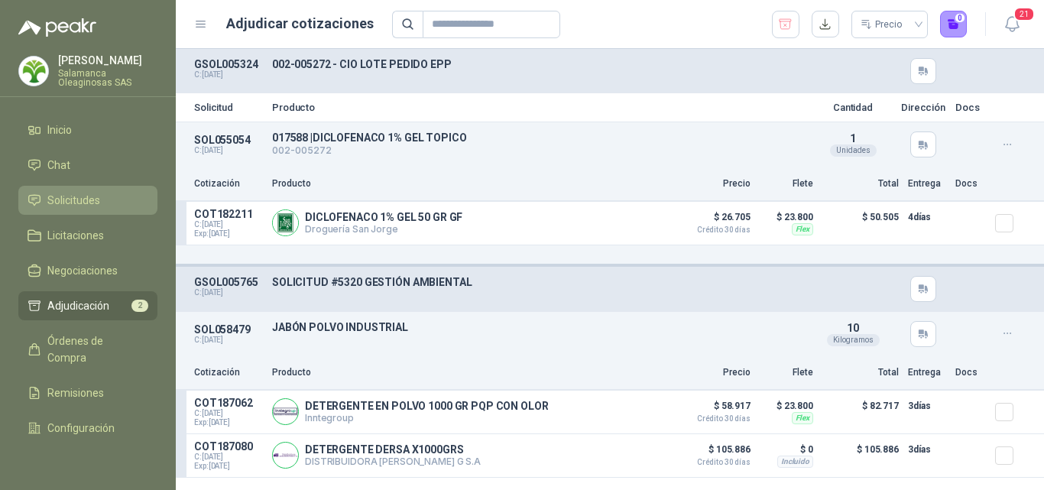
click at [65, 192] on span "Solicitudes" at bounding box center [73, 200] width 53 height 17
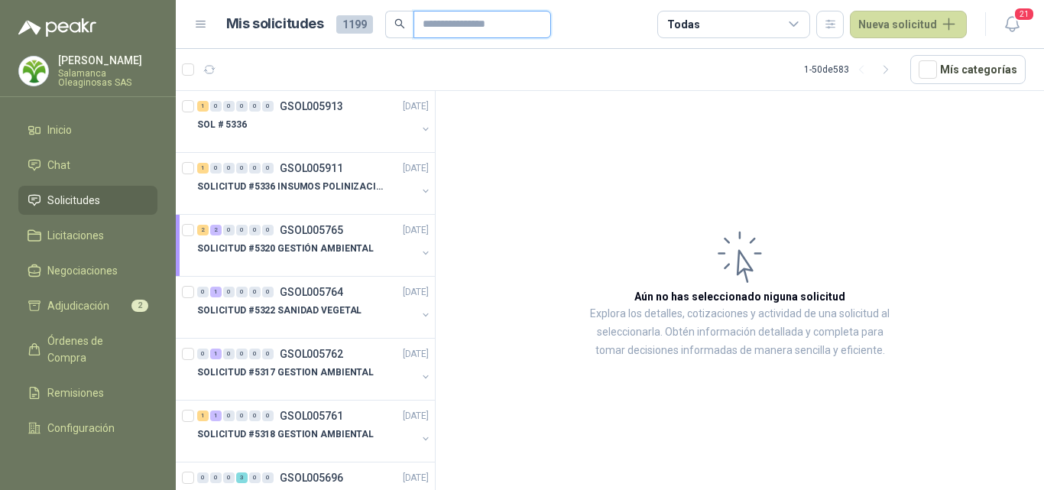
click at [430, 18] on input "text" at bounding box center [475, 24] width 107 height 26
type input "**********"
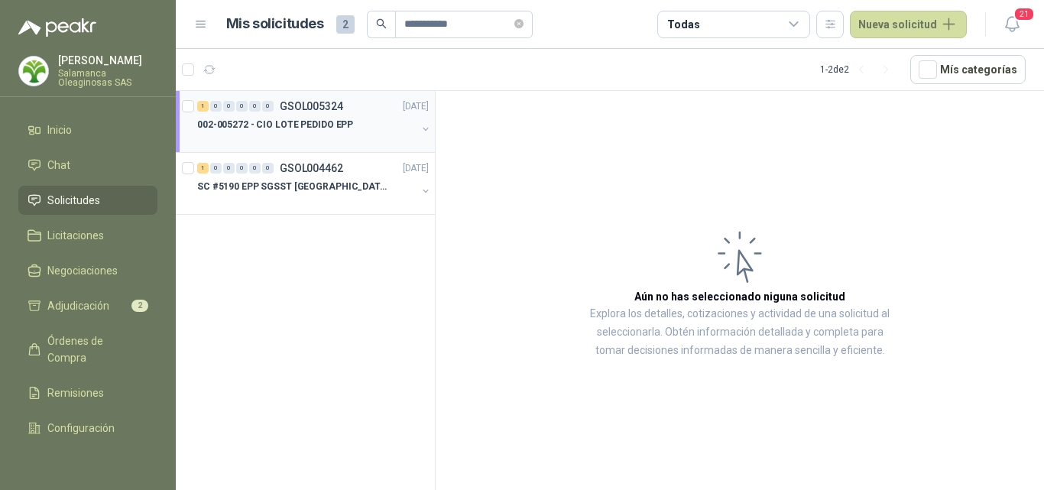
click at [303, 130] on p "002-005272 - CIO LOTE PEDIDO EPP" at bounding box center [275, 125] width 156 height 15
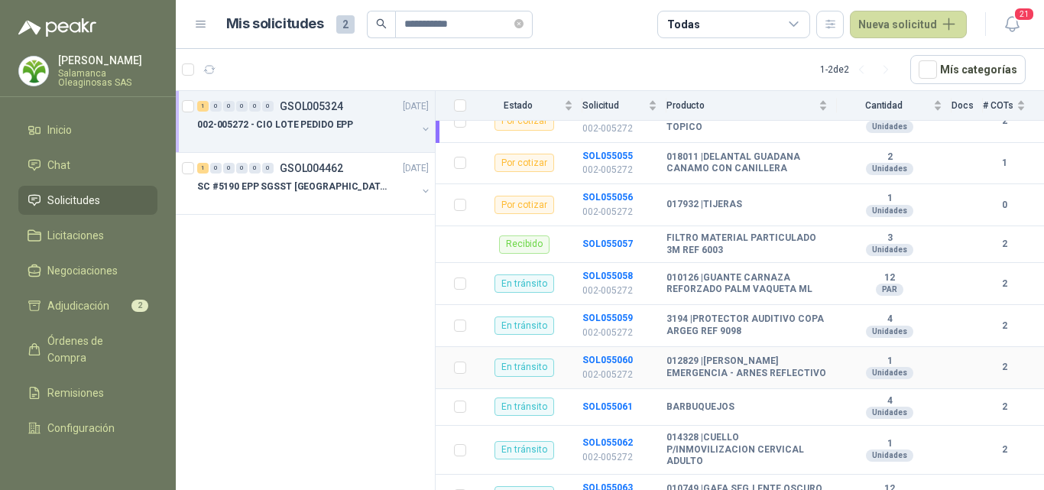
scroll to position [893, 0]
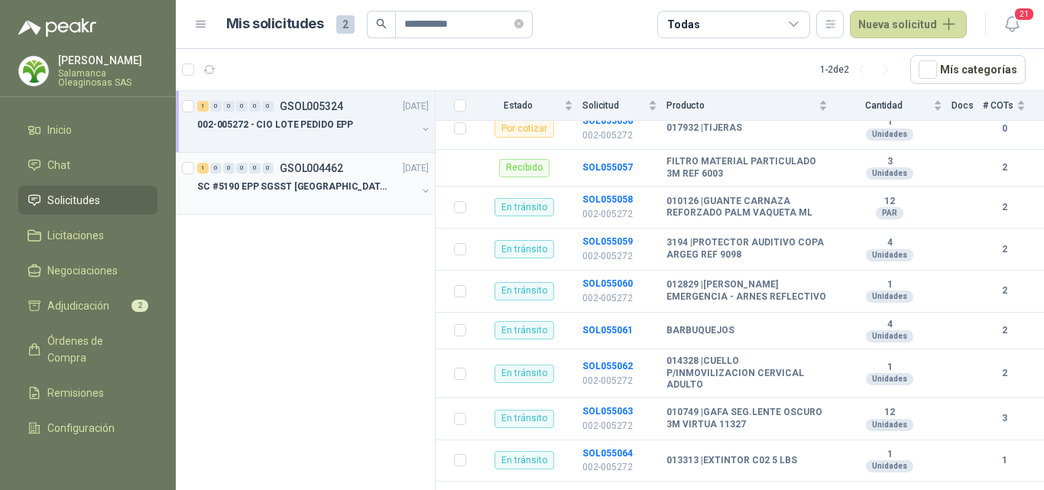
click at [346, 187] on div "SC #5190 EPP SGSST SALAMANCA" at bounding box center [306, 186] width 219 height 18
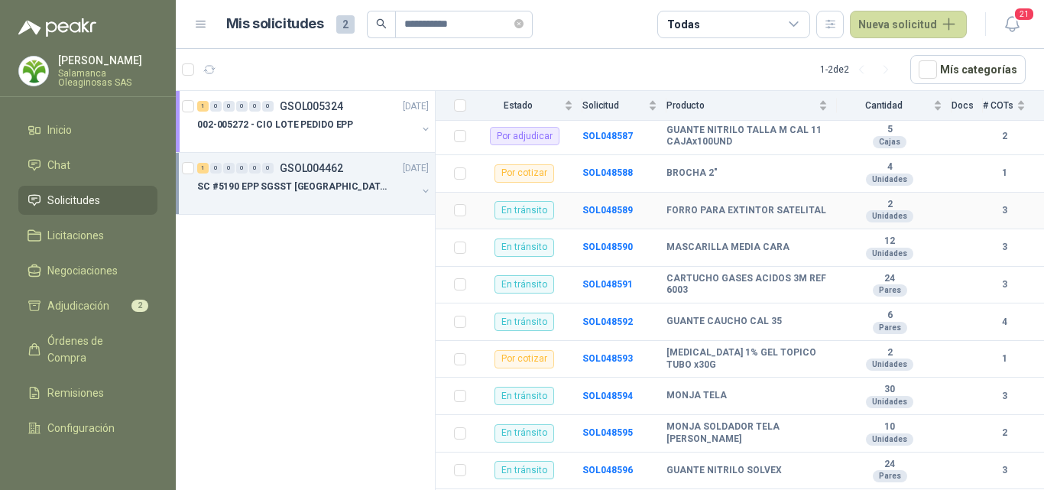
scroll to position [458, 0]
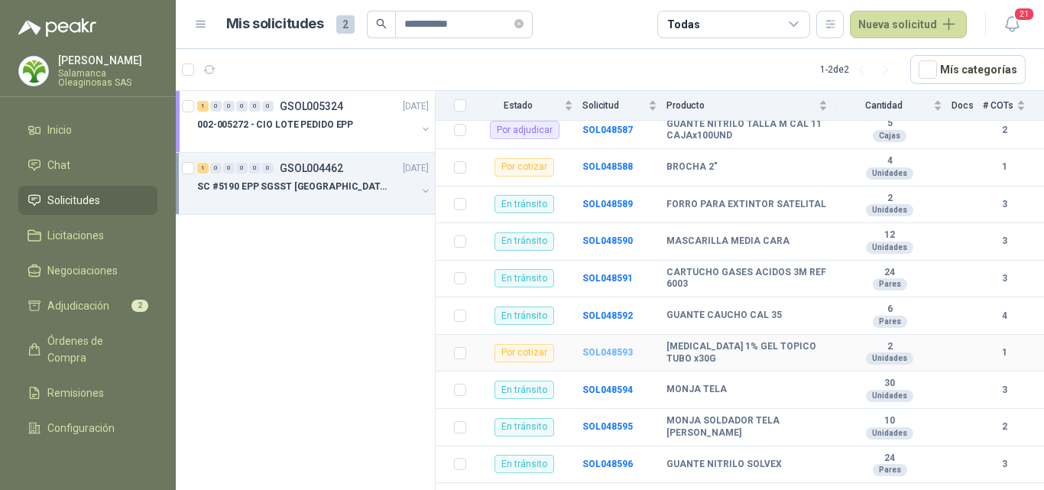
click at [609, 347] on b "SOL048593" at bounding box center [607, 352] width 50 height 11
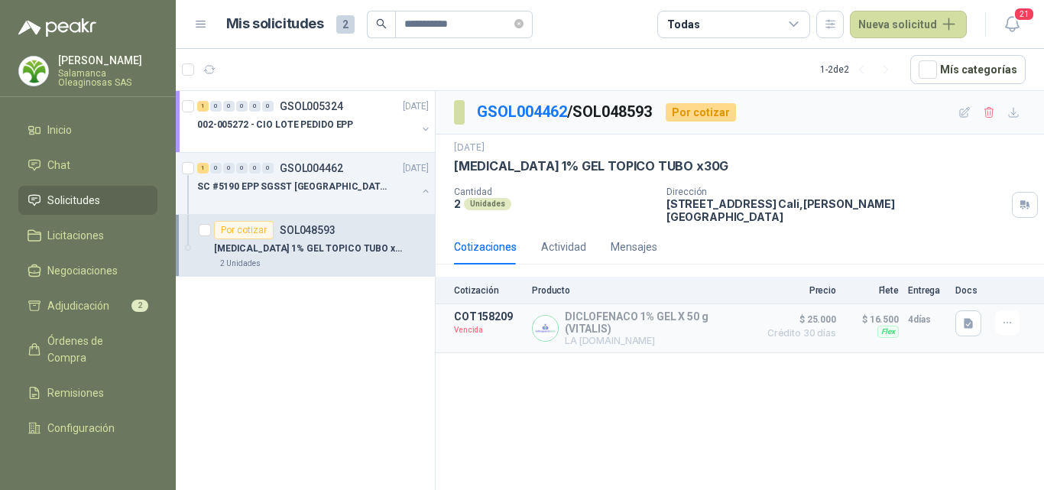
click at [77, 196] on span "Solicitudes" at bounding box center [73, 200] width 53 height 17
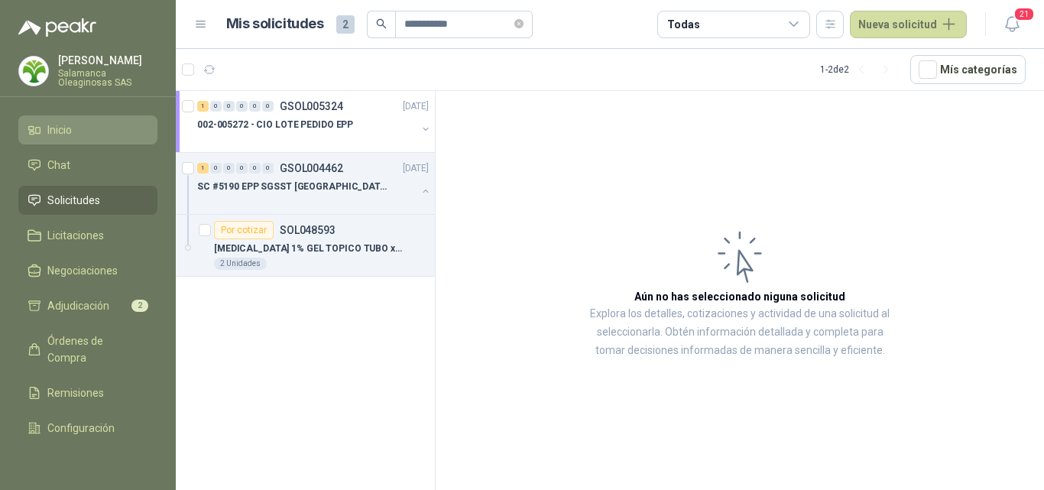
click at [97, 134] on li "Inicio" at bounding box center [88, 129] width 121 height 17
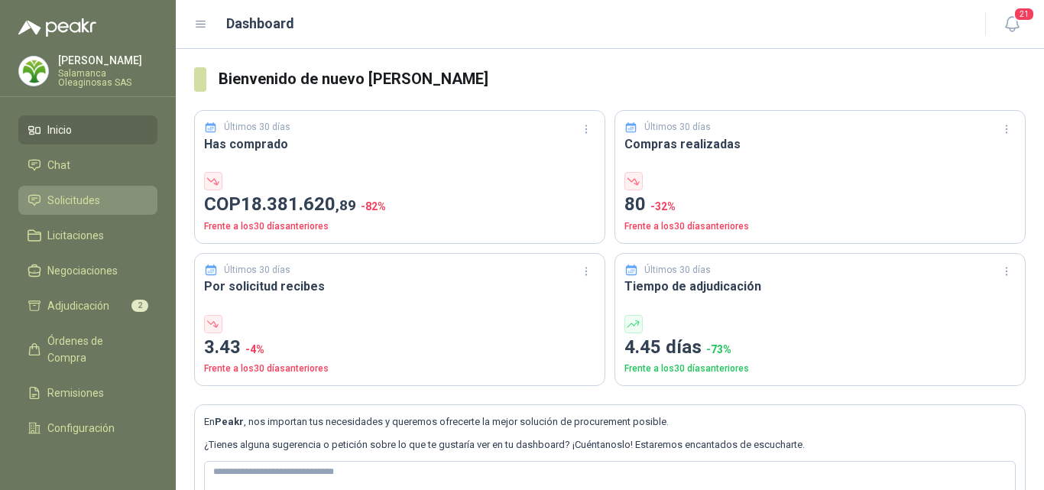
click at [94, 199] on span "Solicitudes" at bounding box center [73, 200] width 53 height 17
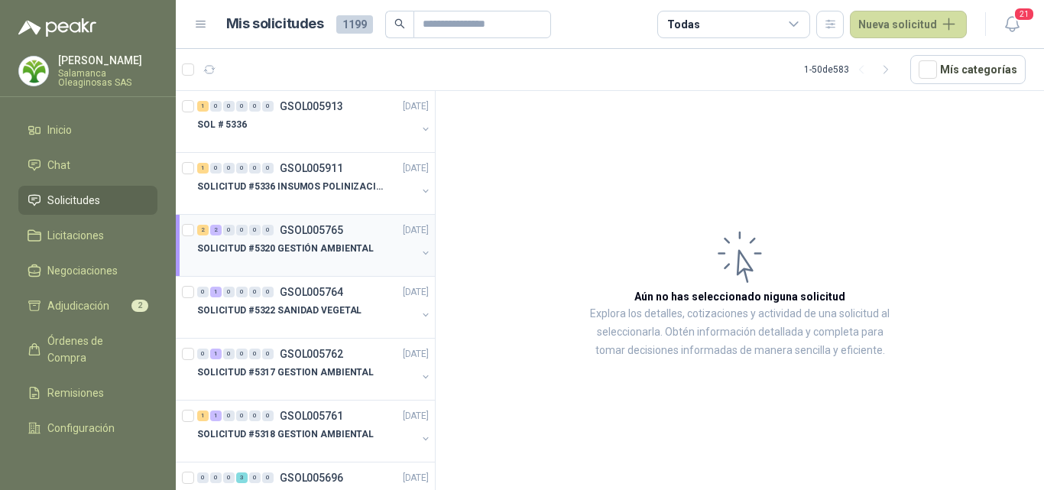
click at [312, 252] on p "SOLICITUD #5320 GESTIÓN AMBIENTAL" at bounding box center [285, 248] width 176 height 15
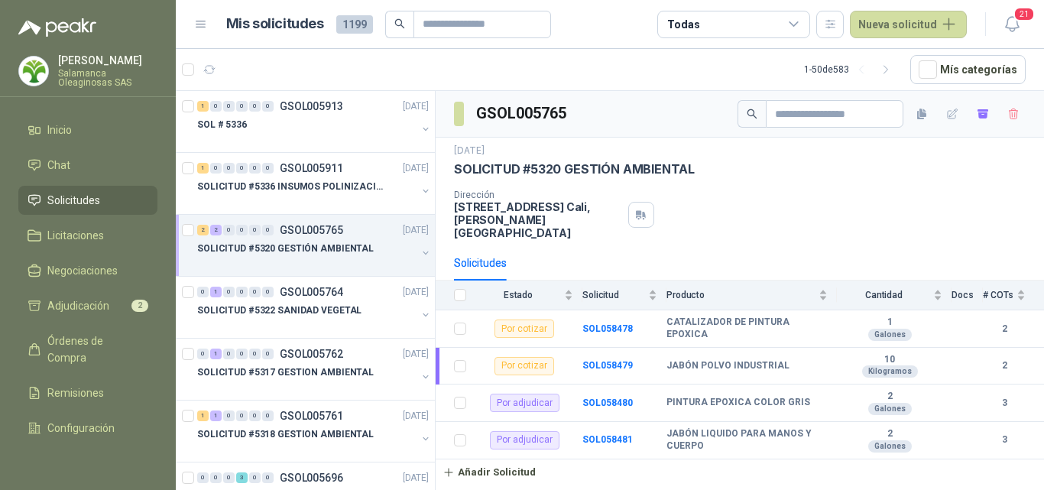
click at [377, 267] on div at bounding box center [306, 263] width 219 height 12
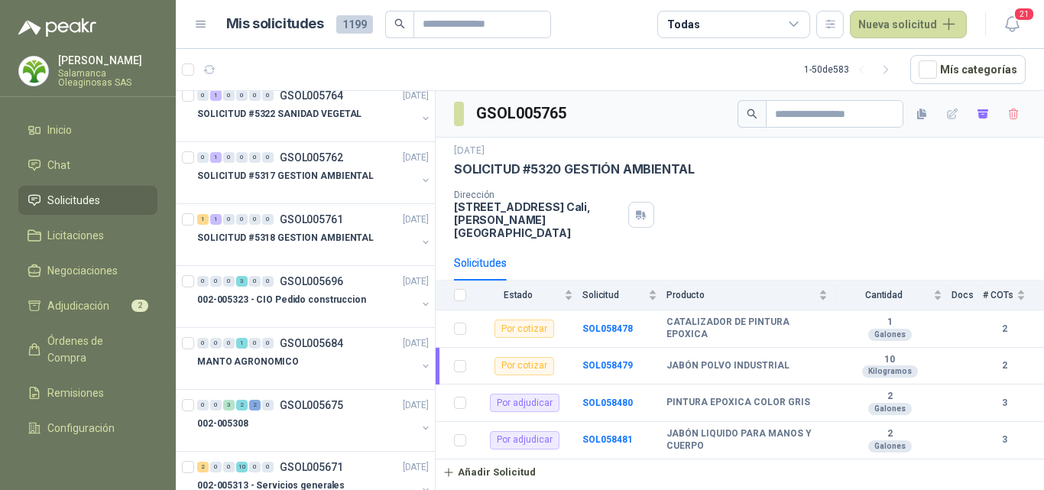
scroll to position [458, 0]
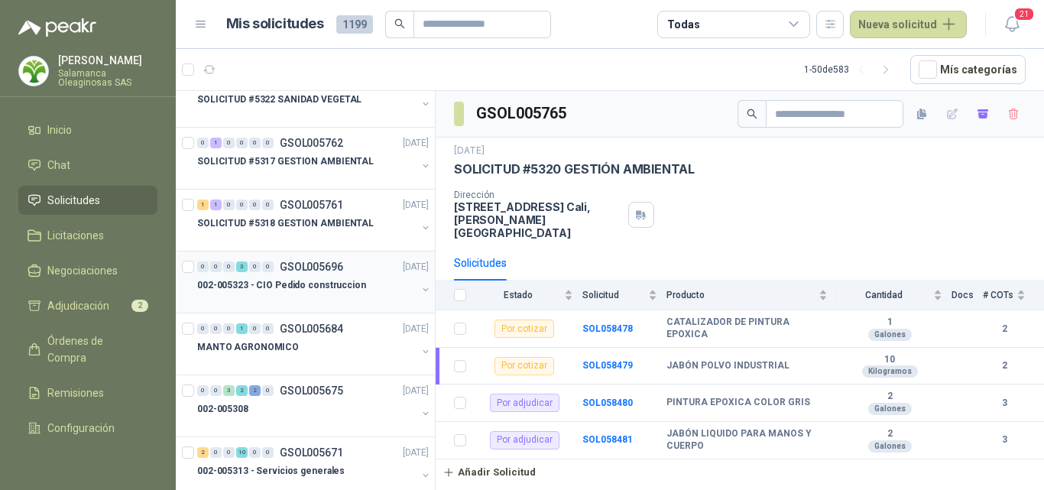
click at [320, 308] on div "0 0 0 3 0 0 GSOL005696 30/09/25 002-005323 - CIO Pedido construccion" at bounding box center [305, 282] width 259 height 62
click at [324, 302] on div at bounding box center [306, 300] width 219 height 12
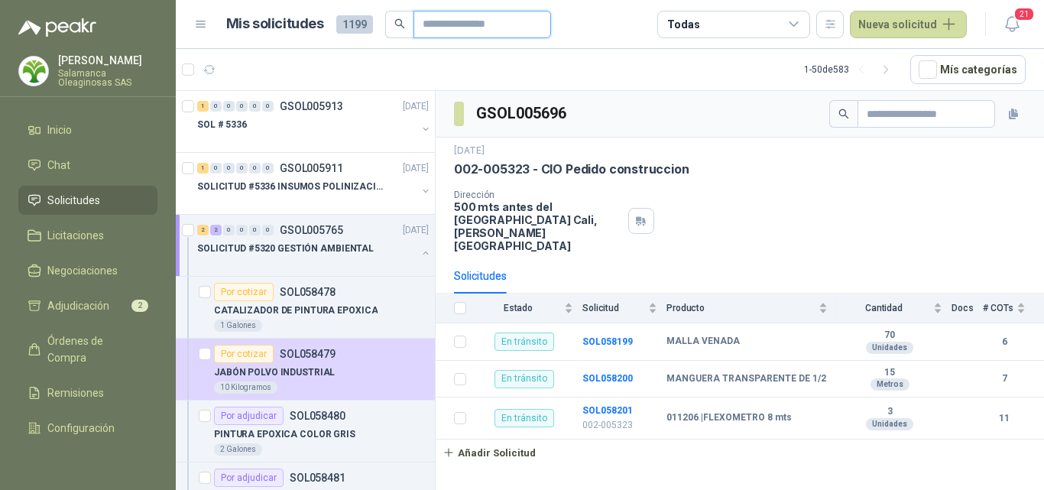
click at [455, 29] on input "text" at bounding box center [475, 24] width 107 height 26
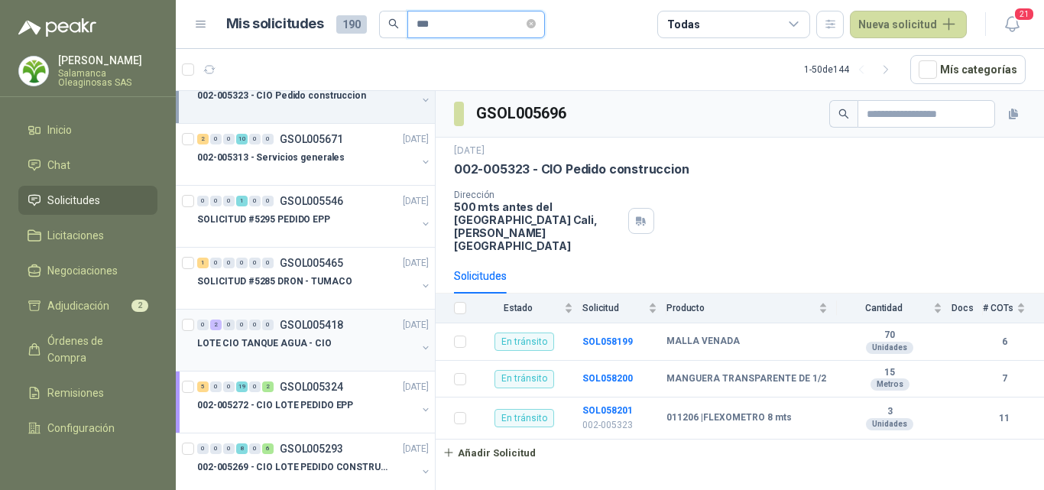
scroll to position [229, 0]
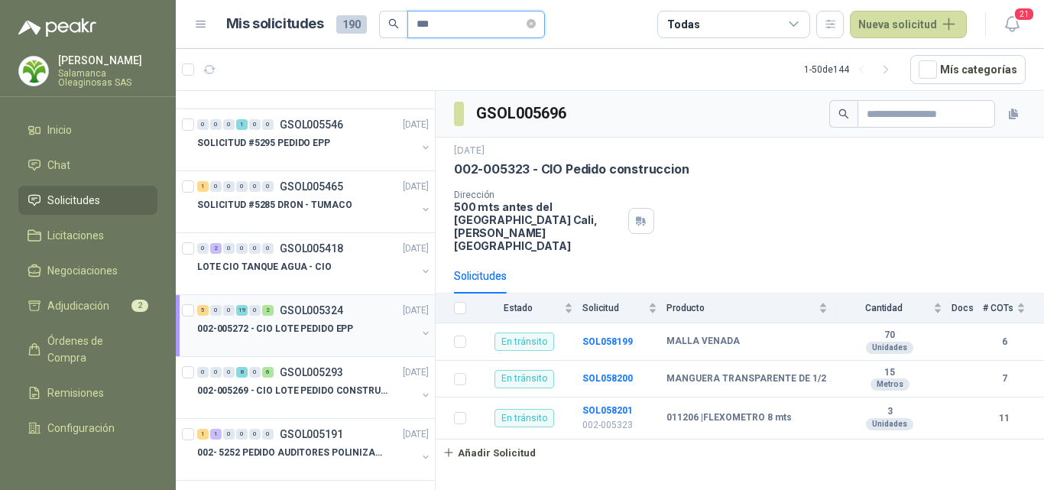
type input "***"
click at [345, 343] on div at bounding box center [306, 344] width 219 height 12
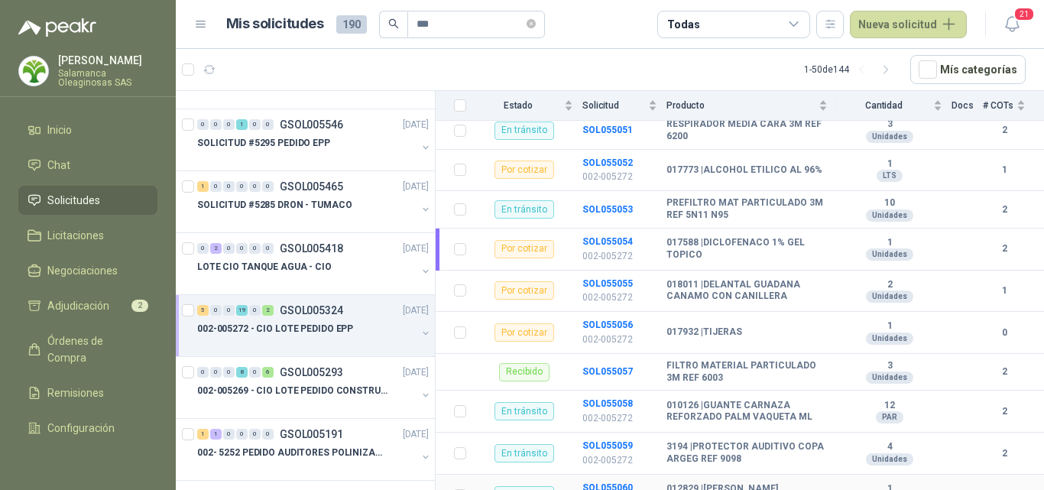
scroll to position [664, 0]
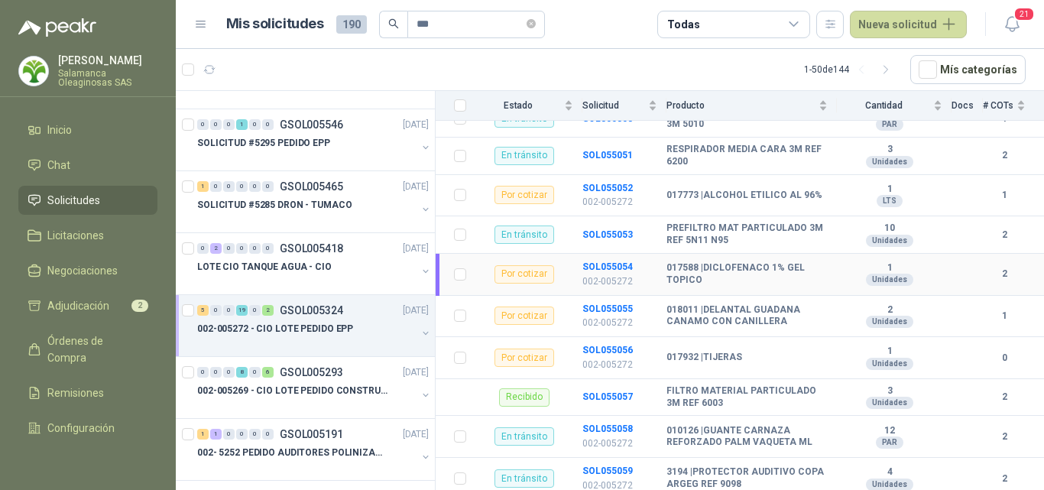
click at [618, 274] on p "002-005272" at bounding box center [619, 281] width 75 height 15
click at [616, 261] on b "SOL055054" at bounding box center [607, 266] width 50 height 11
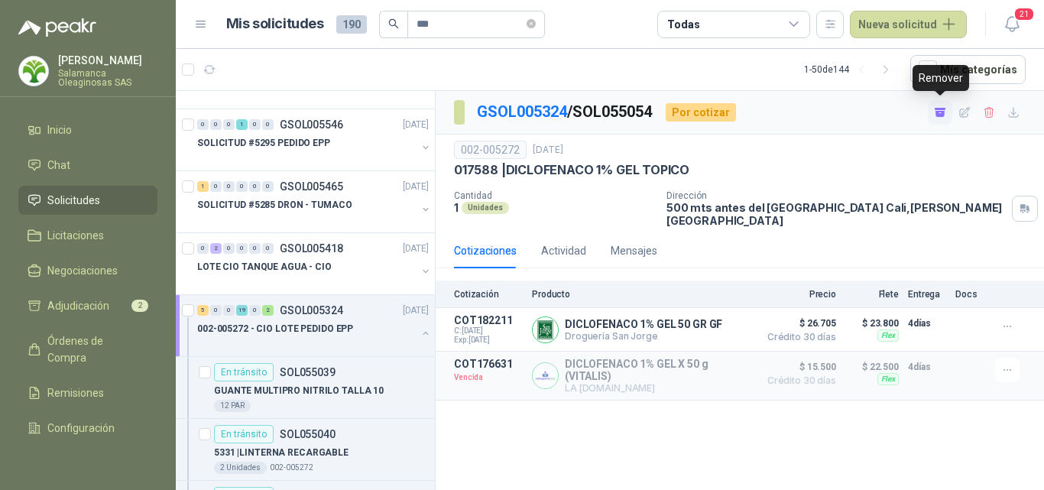
click at [940, 110] on icon "button" at bounding box center [940, 112] width 13 height 13
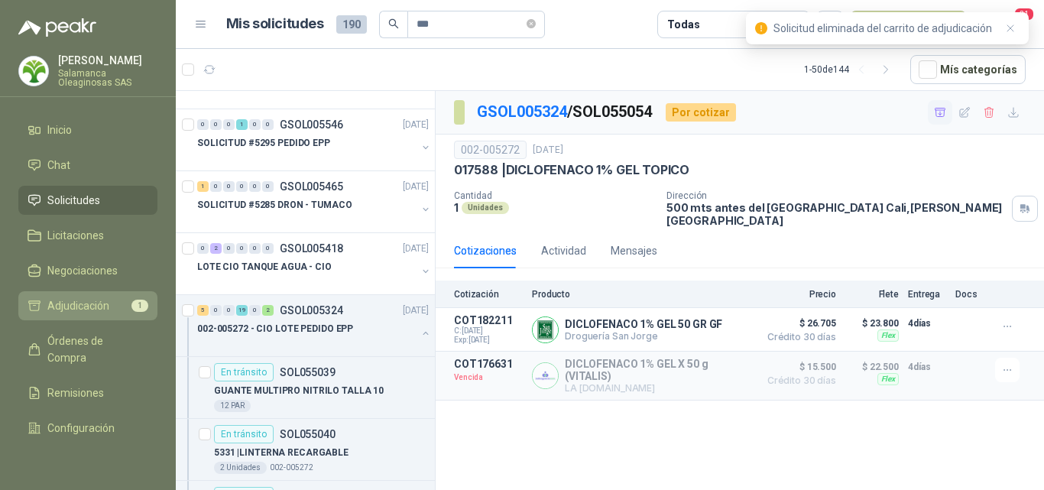
click at [94, 313] on span "Adjudicación" at bounding box center [78, 305] width 62 height 17
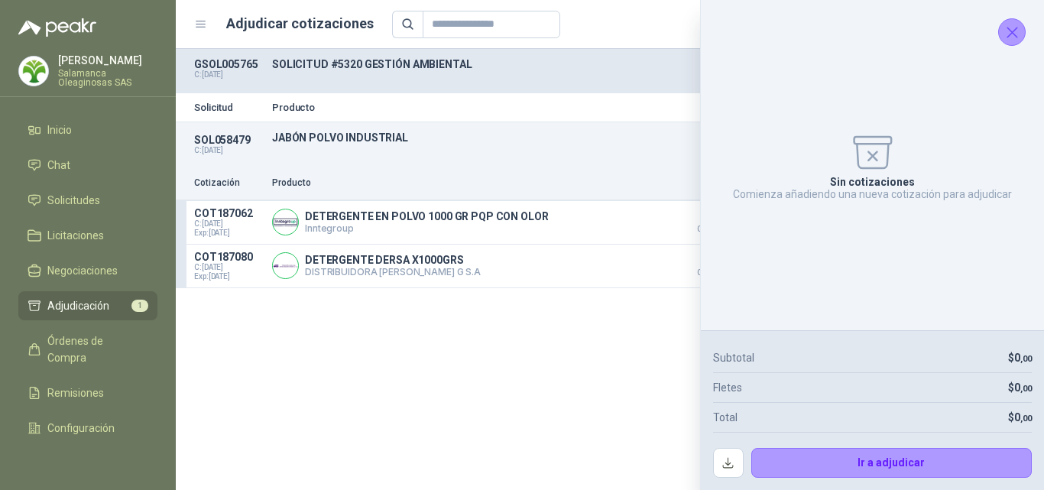
click at [1012, 28] on icon "Cerrar" at bounding box center [1011, 32] width 19 height 19
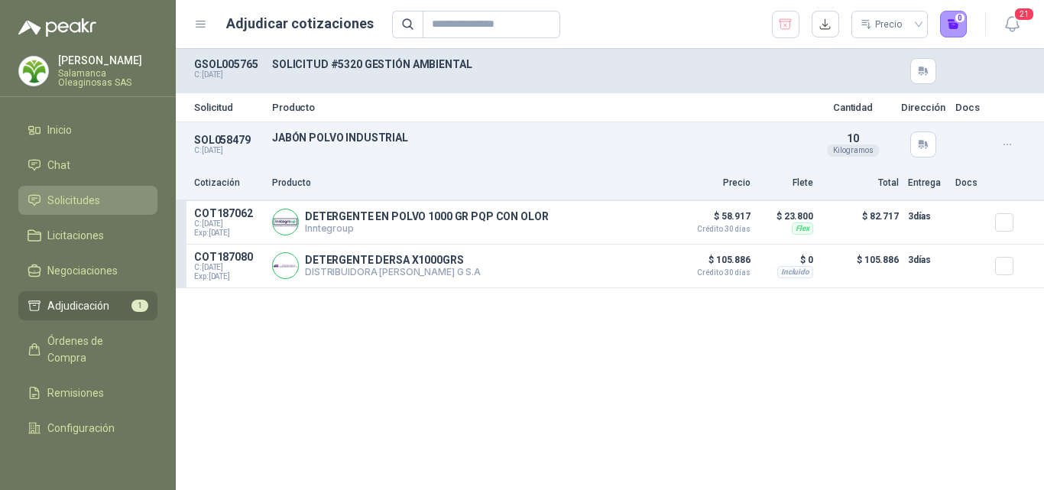
click at [121, 191] on link "Solicitudes" at bounding box center [87, 200] width 139 height 29
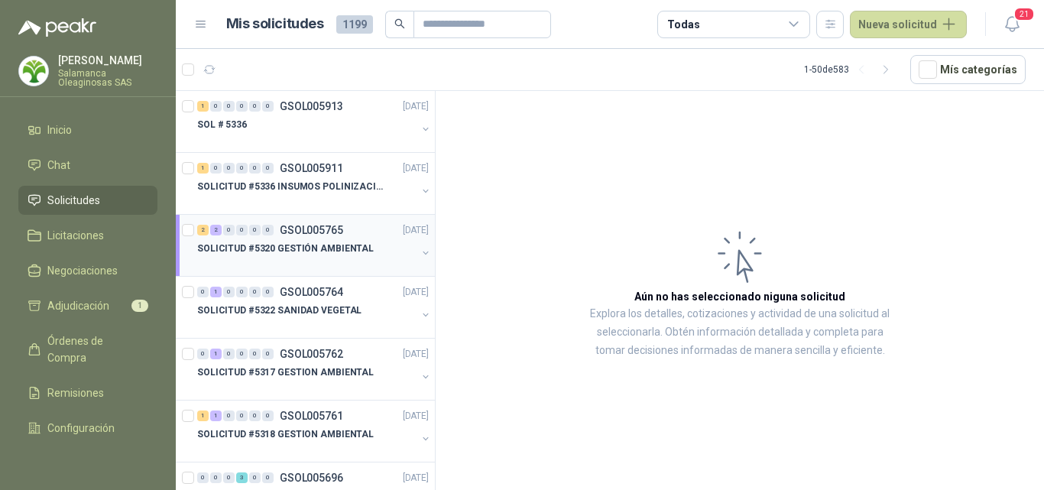
click at [289, 251] on p "SOLICITUD #5320 GESTIÓN AMBIENTAL" at bounding box center [285, 248] width 176 height 15
